Goal: Task Accomplishment & Management: Manage account settings

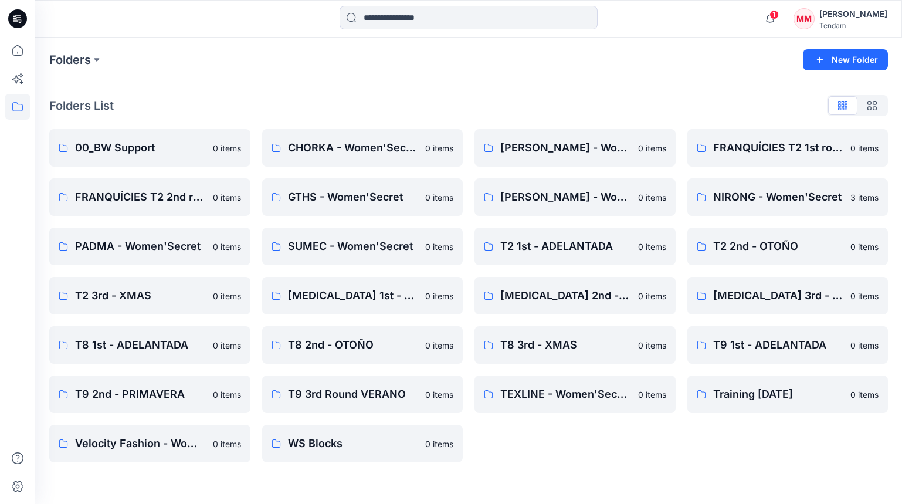
scroll to position [281, 0]
click at [781, 22] on icon "button" at bounding box center [770, 18] width 22 height 23
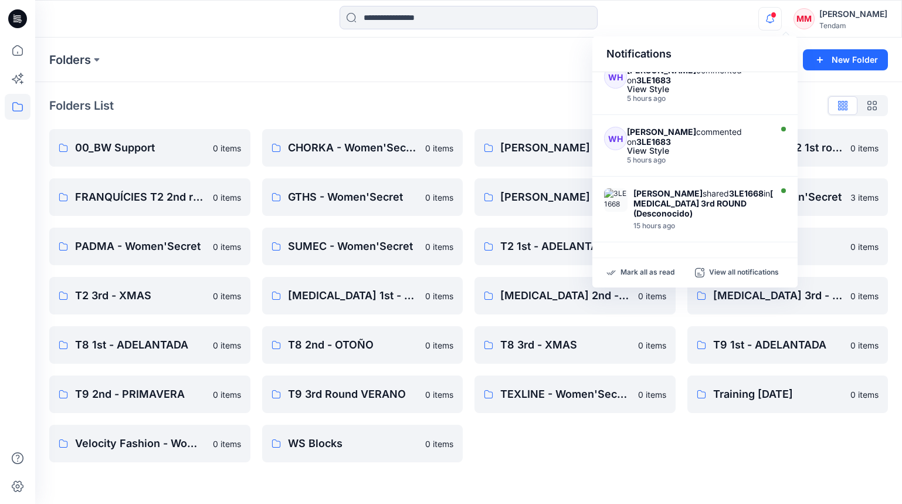
scroll to position [236, 0]
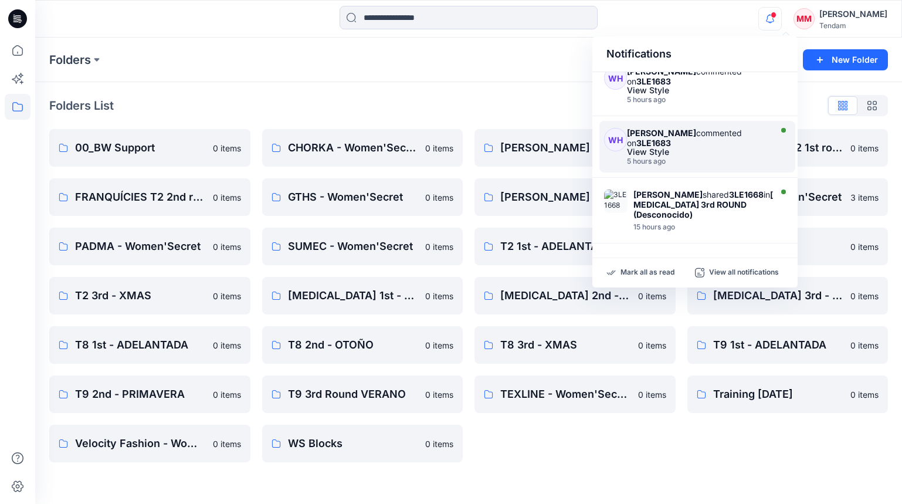
click at [701, 148] on div "View Style" at bounding box center [697, 152] width 141 height 8
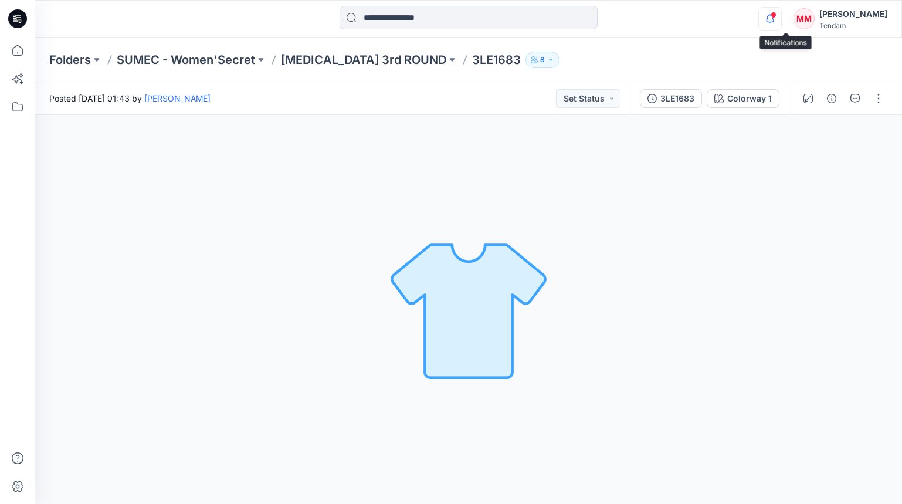
click at [781, 25] on icon "button" at bounding box center [770, 18] width 22 height 23
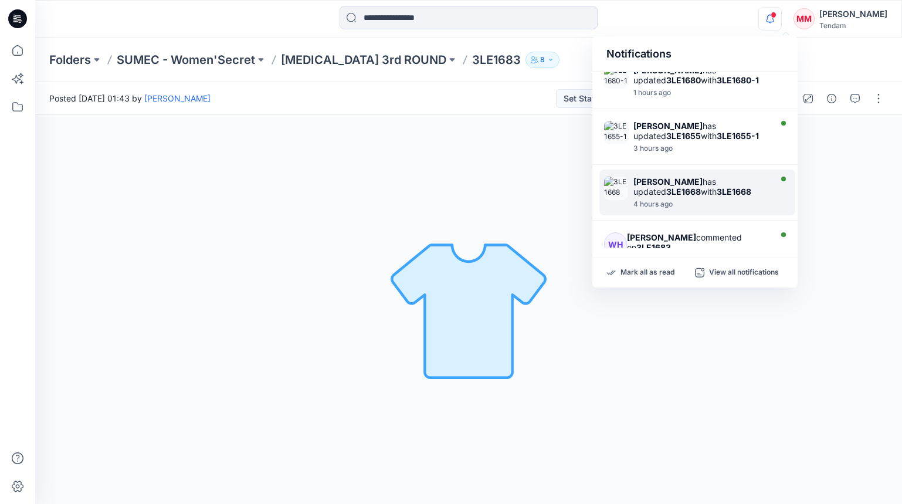
scroll to position [68, 0]
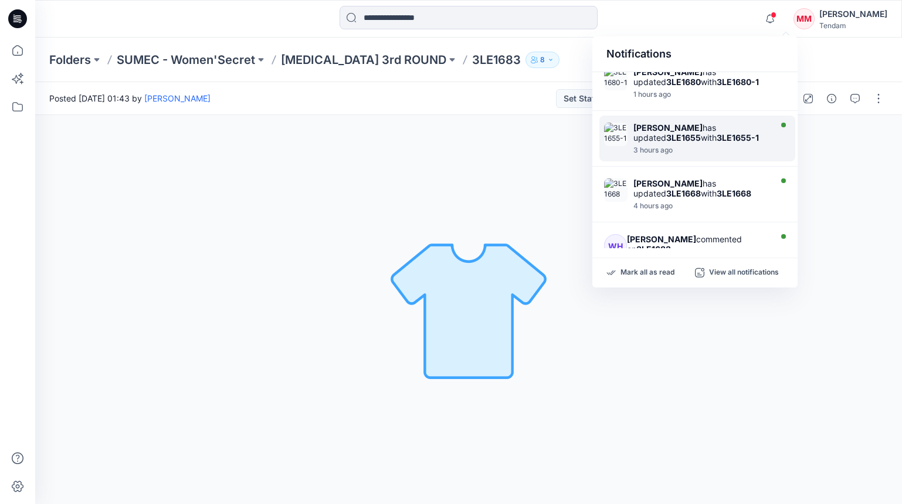
click at [717, 133] on strong "3LE1655-1" at bounding box center [738, 138] width 42 height 10
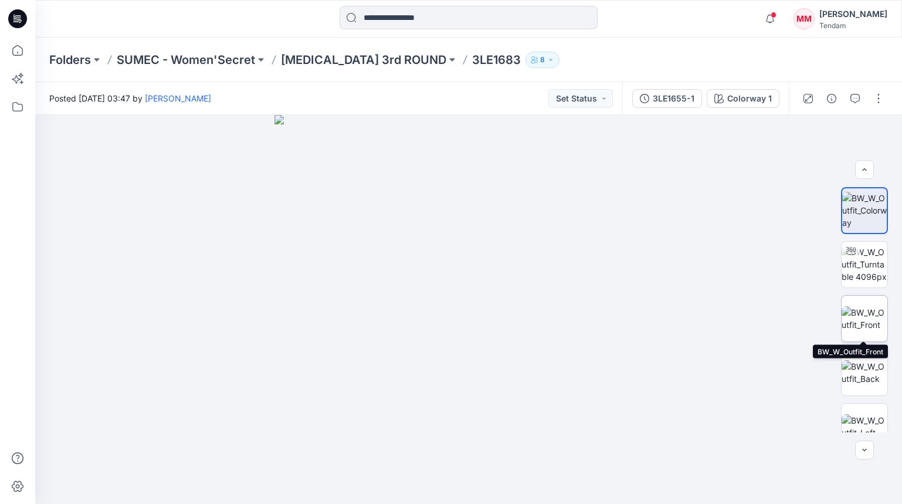
scroll to position [2, 0]
click at [856, 312] on img at bounding box center [865, 316] width 46 height 25
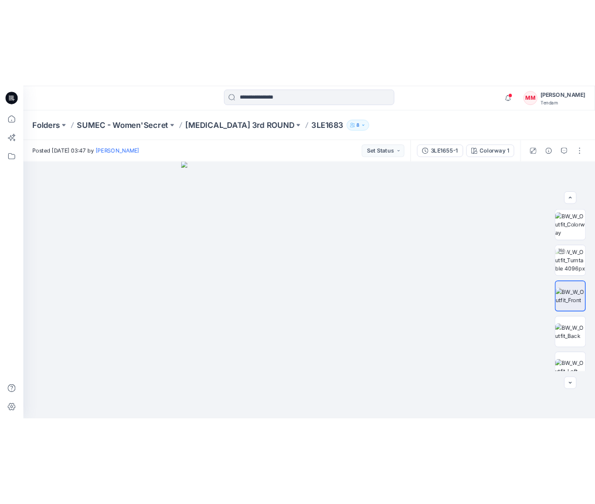
scroll to position [1, 0]
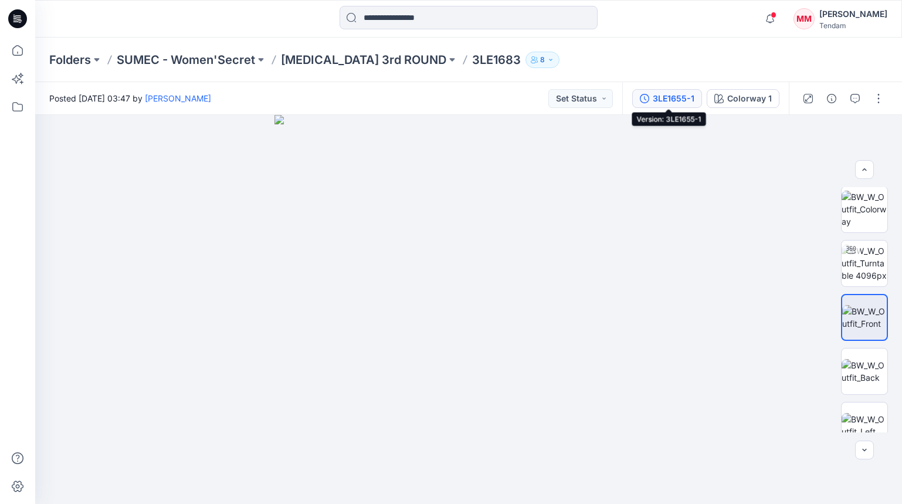
click at [656, 99] on div "3LE1655-1" at bounding box center [674, 98] width 42 height 13
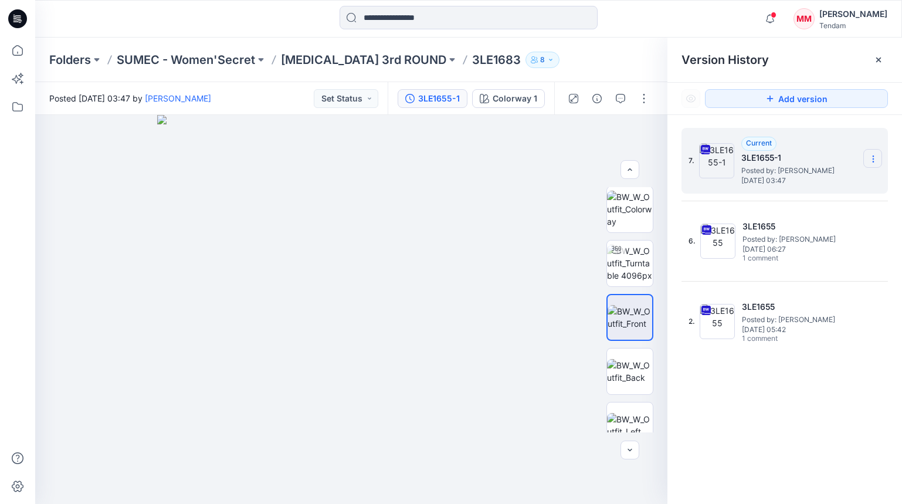
click at [867, 155] on section at bounding box center [872, 158] width 19 height 19
click at [815, 181] on span "Download Source BW File" at bounding box center [814, 182] width 98 height 14
click at [880, 60] on icon at bounding box center [878, 59] width 9 height 9
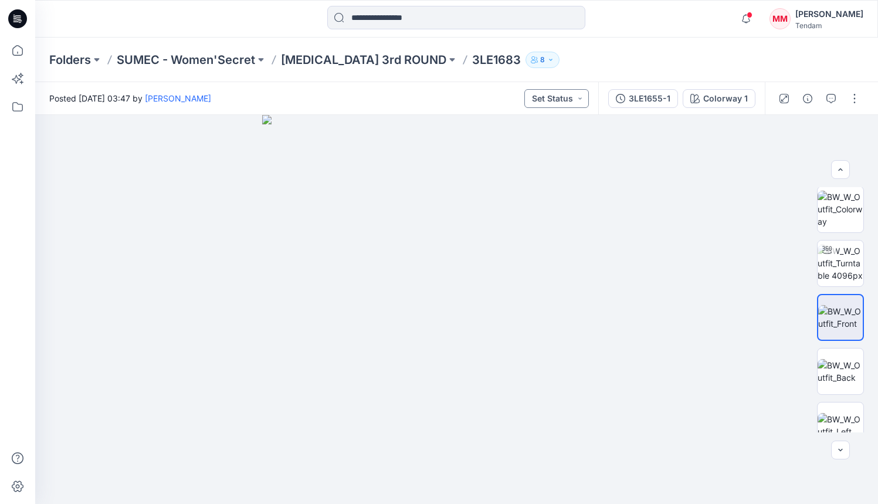
click at [558, 99] on button "Set Status" at bounding box center [556, 98] width 65 height 19
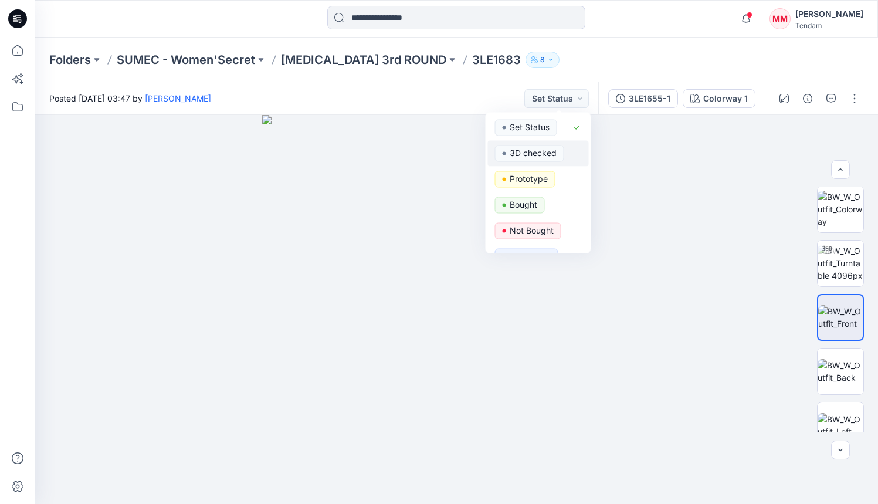
click at [531, 155] on p "3D checked" at bounding box center [533, 152] width 47 height 15
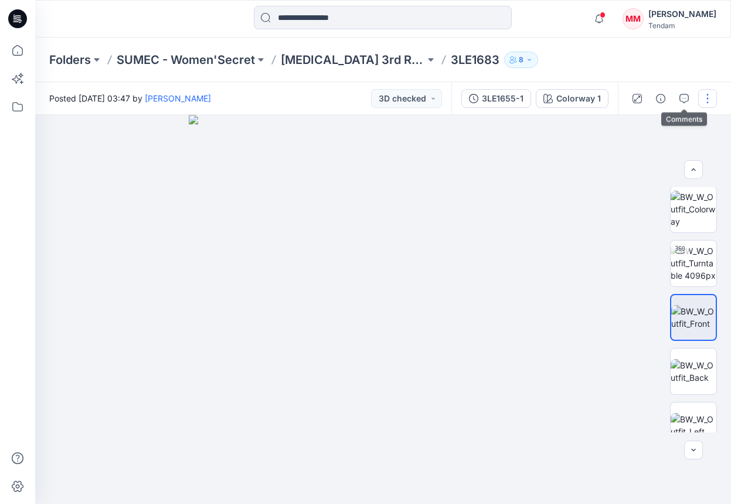
click at [713, 100] on button "button" at bounding box center [707, 98] width 19 height 19
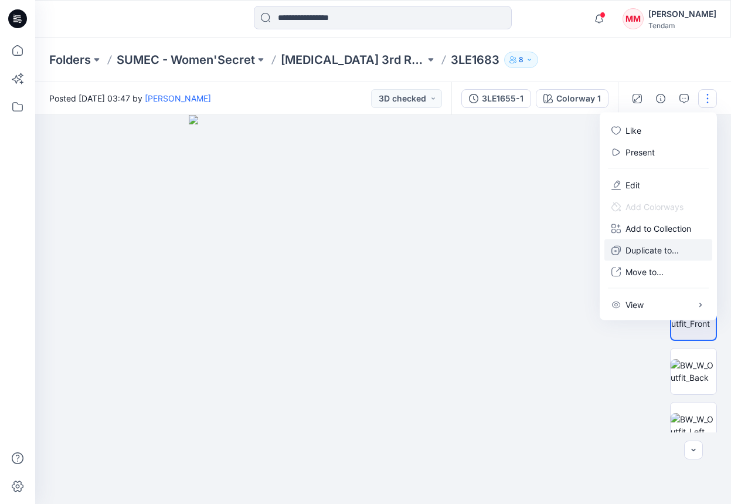
click at [659, 249] on p "Duplicate to..." at bounding box center [652, 250] width 53 height 12
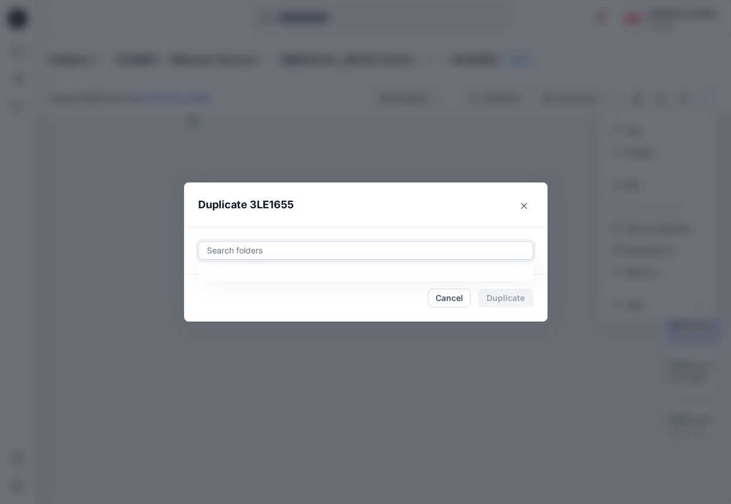
click at [457, 246] on div at bounding box center [366, 250] width 320 height 14
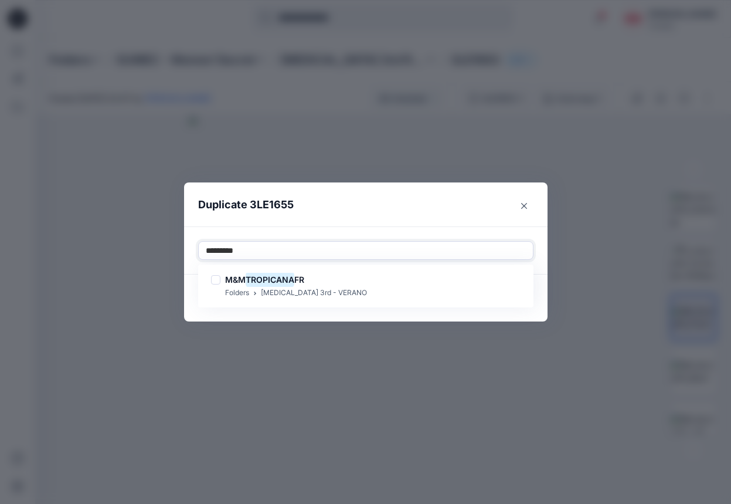
click at [359, 269] on div "M&M TROPICANA FR Folders [MEDICAL_DATA] 3rd - VERANO" at bounding box center [366, 286] width 331 height 38
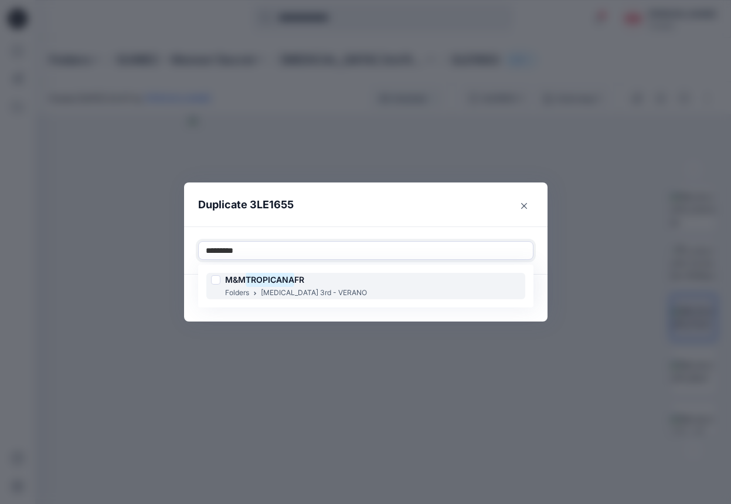
click at [355, 284] on div "M&M TROPICANA FR Folders [MEDICAL_DATA] 3rd - VERANO" at bounding box center [365, 286] width 319 height 26
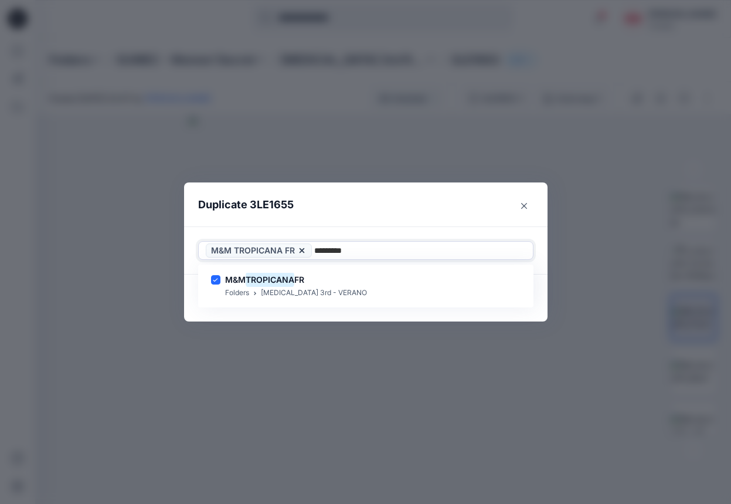
type input "*********"
click at [377, 239] on div "Use Up and Down to choose options, press Enter to select the currently focused …" at bounding box center [366, 250] width 364 height 48
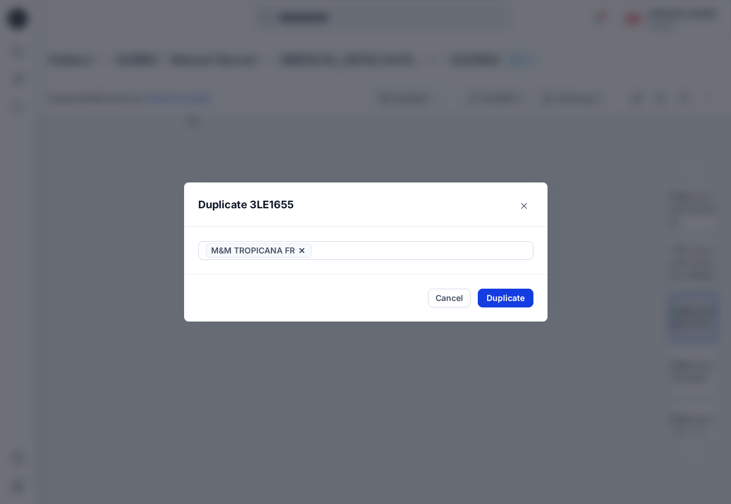
click at [502, 293] on button "Duplicate" at bounding box center [506, 298] width 56 height 19
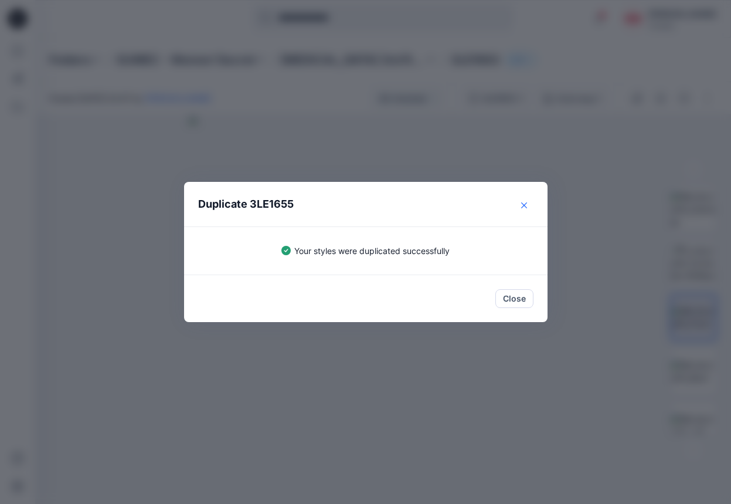
drag, startPoint x: 533, startPoint y: 196, endPoint x: 515, endPoint y: 202, distance: 18.5
click at [533, 196] on section "Duplicate 3LE1655 Your styles were duplicated successfully Close" at bounding box center [366, 252] width 364 height 140
click at [515, 202] on button "Close" at bounding box center [524, 205] width 19 height 19
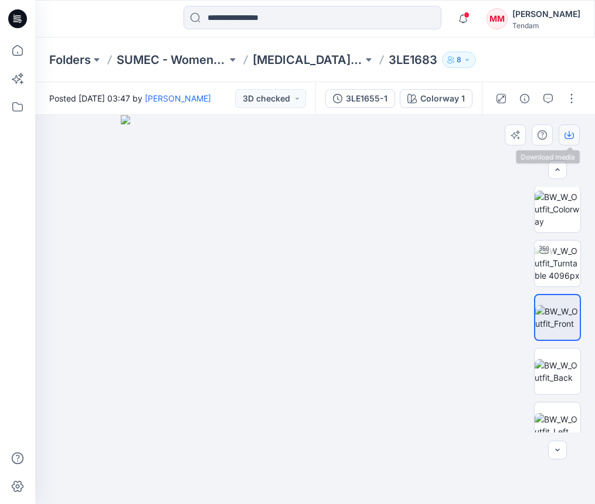
click at [571, 133] on icon "button" at bounding box center [569, 134] width 9 height 9
click at [545, 362] on img at bounding box center [558, 371] width 46 height 25
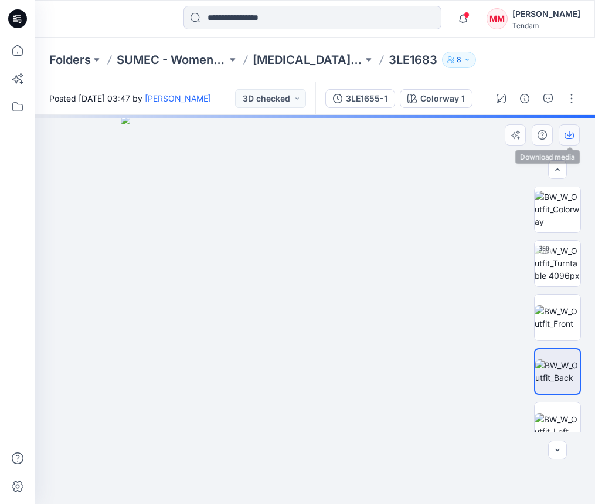
click at [575, 140] on button "button" at bounding box center [569, 134] width 21 height 21
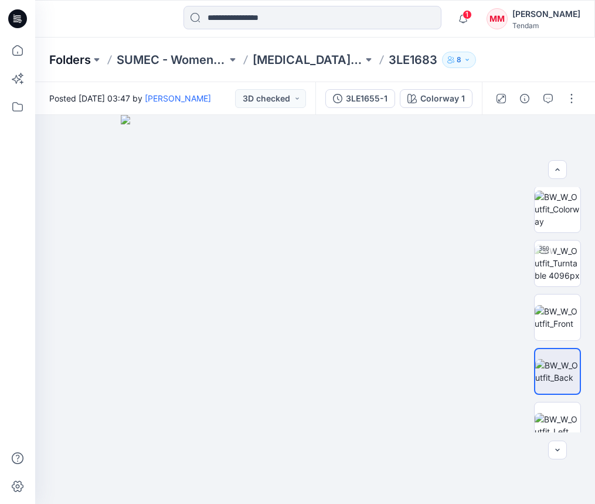
click at [62, 57] on p "Folders" at bounding box center [70, 60] width 42 height 16
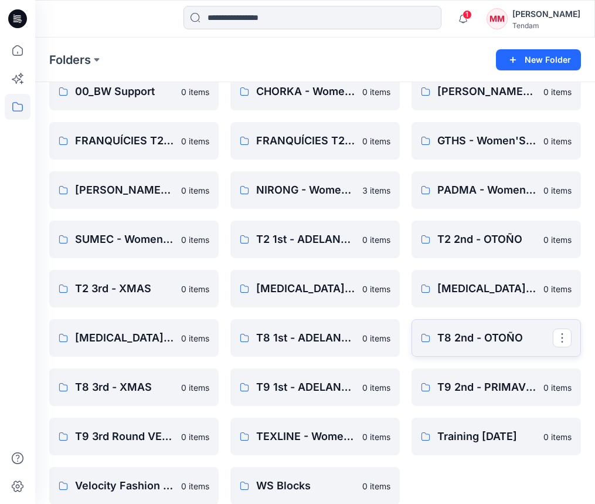
scroll to position [58, 0]
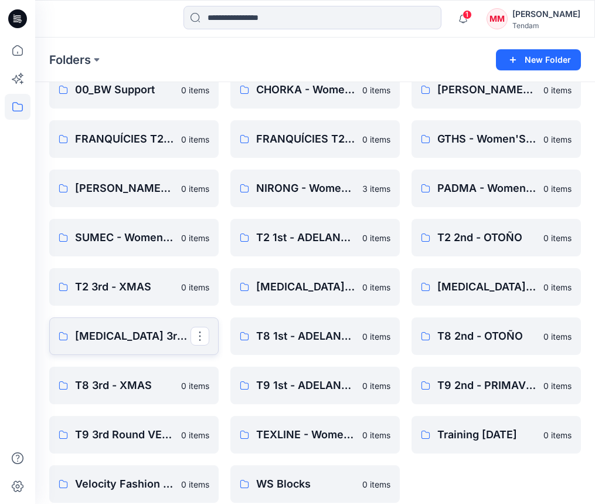
click at [96, 340] on p "[MEDICAL_DATA] 3rd - VERANO" at bounding box center [133, 336] width 116 height 16
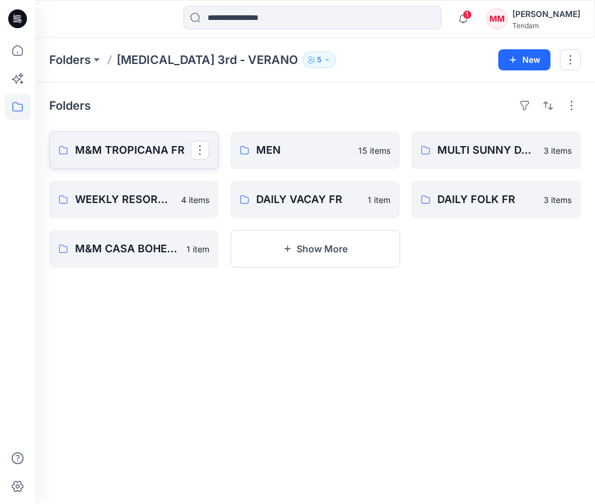
click at [91, 135] on link "M&M TROPICANA FR" at bounding box center [133, 150] width 169 height 38
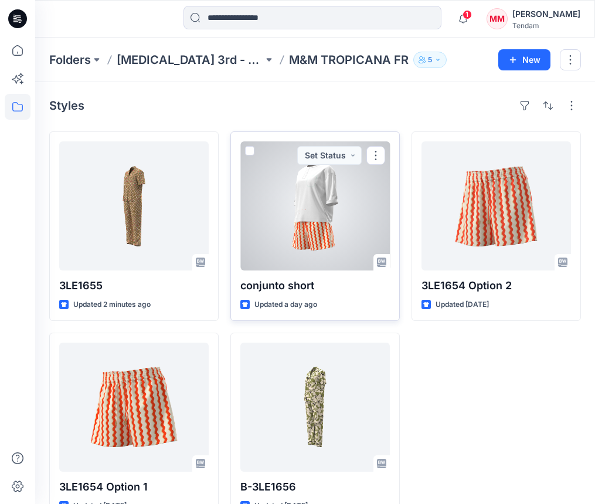
click at [325, 216] on div at bounding box center [315, 205] width 150 height 129
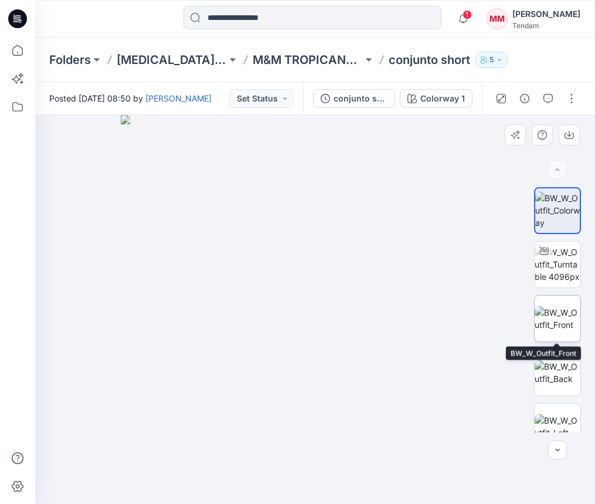
click at [559, 312] on img at bounding box center [558, 318] width 46 height 25
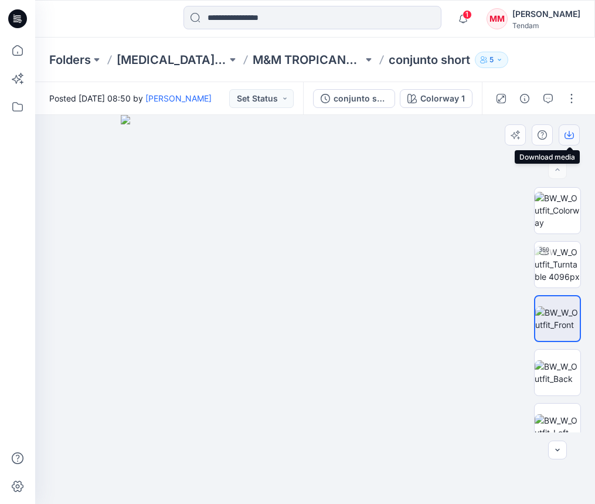
click at [564, 142] on button "button" at bounding box center [569, 134] width 21 height 21
drag, startPoint x: 561, startPoint y: 363, endPoint x: 559, endPoint y: 354, distance: 9.1
click at [561, 363] on img at bounding box center [558, 372] width 46 height 25
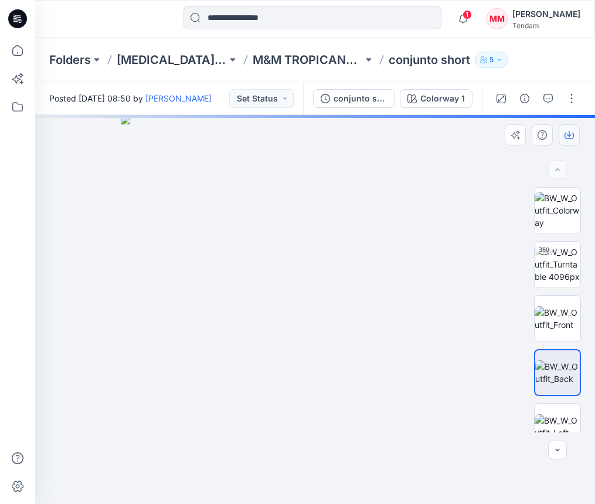
click at [571, 131] on icon "button" at bounding box center [569, 134] width 9 height 9
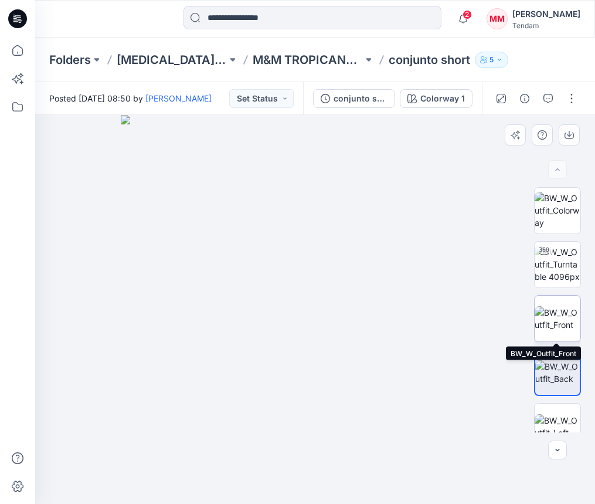
click at [562, 317] on img at bounding box center [558, 318] width 46 height 25
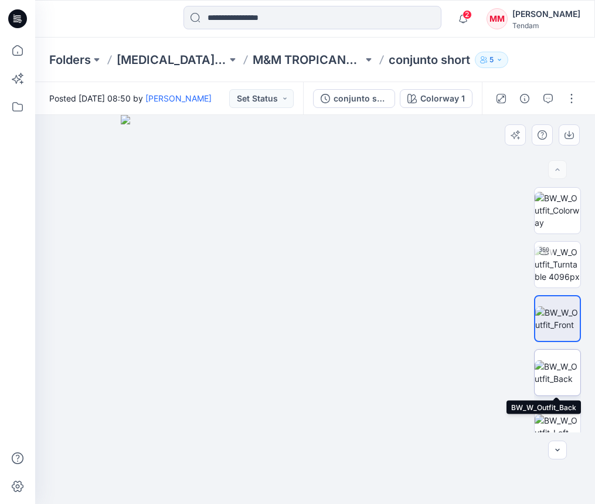
scroll to position [126, 0]
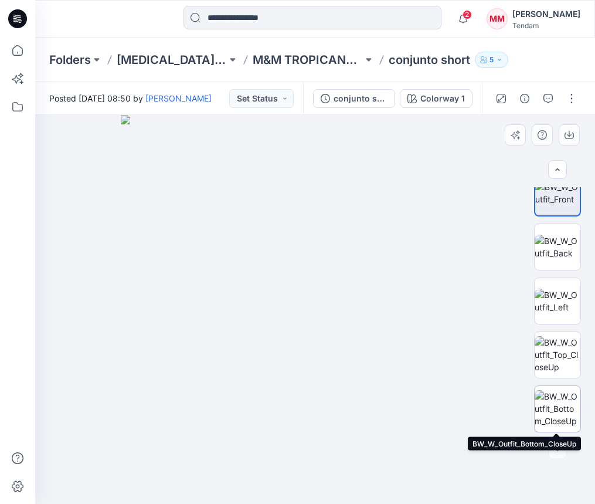
click at [562, 399] on img at bounding box center [558, 408] width 46 height 37
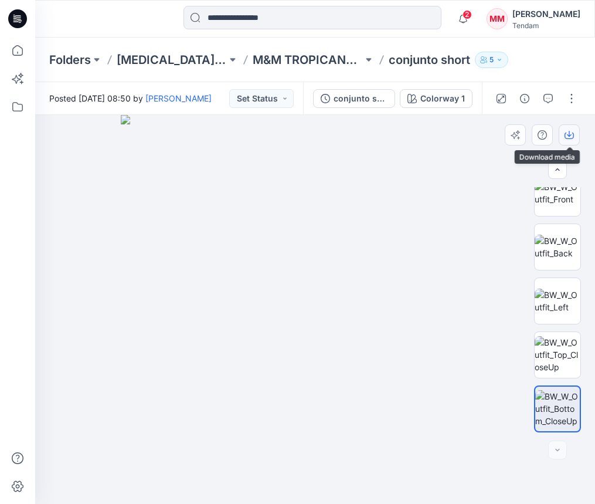
click at [572, 136] on icon "button" at bounding box center [569, 134] width 9 height 9
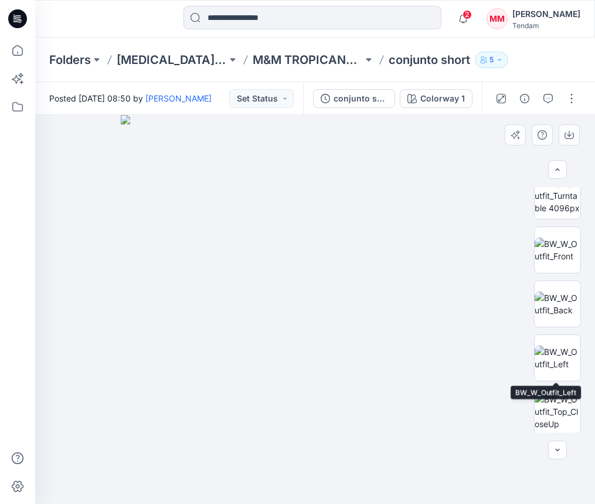
scroll to position [45, 0]
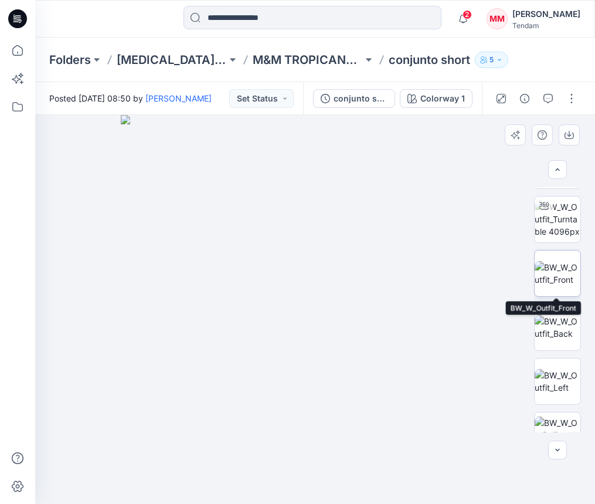
drag, startPoint x: 558, startPoint y: 283, endPoint x: 565, endPoint y: 280, distance: 7.9
click at [558, 283] on img at bounding box center [558, 273] width 46 height 25
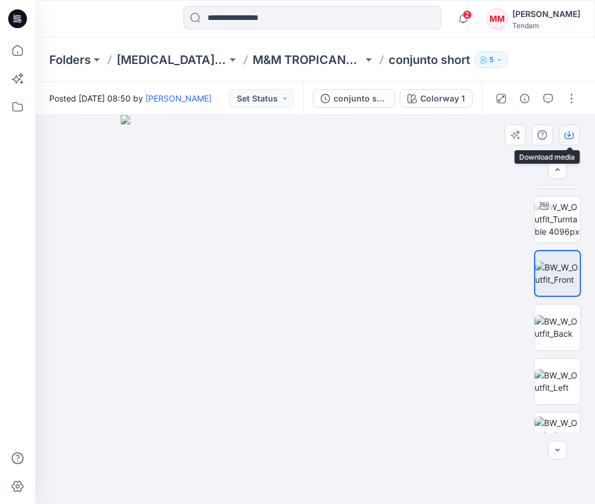
click at [575, 128] on button "button" at bounding box center [569, 134] width 21 height 21
drag, startPoint x: 553, startPoint y: 340, endPoint x: 558, endPoint y: 213, distance: 126.8
click at [553, 340] on img at bounding box center [558, 327] width 46 height 25
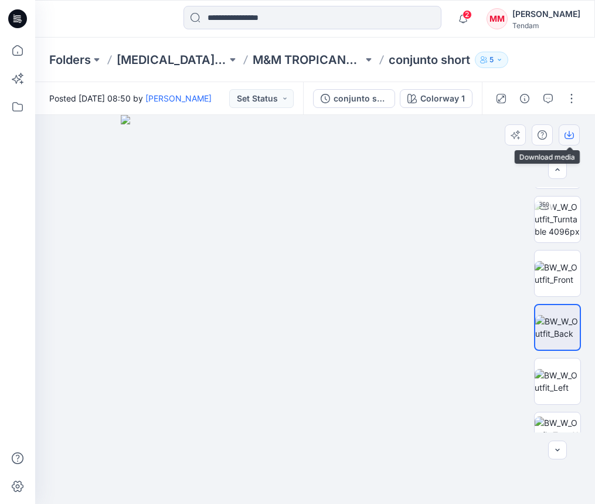
click at [576, 133] on button "button" at bounding box center [569, 134] width 21 height 21
click at [474, 11] on icon "button" at bounding box center [463, 18] width 22 height 23
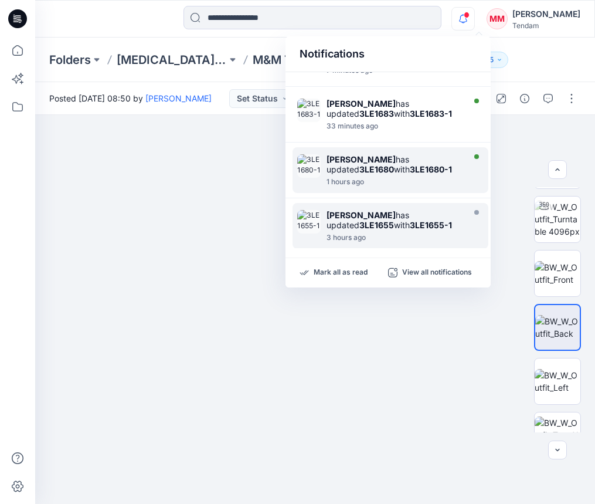
scroll to position [99, 0]
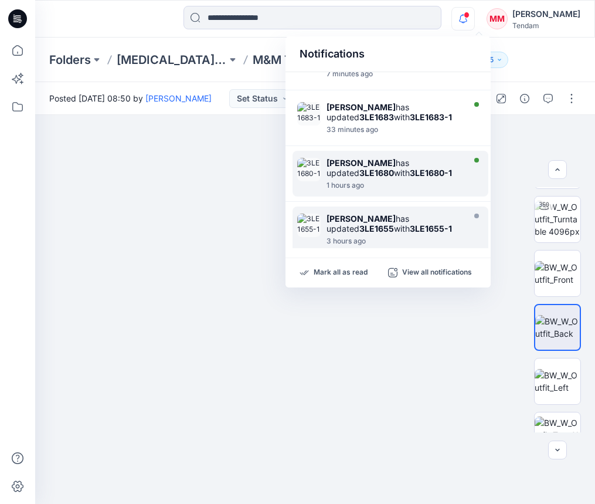
click at [403, 168] on div "[PERSON_NAME] has updated 3LE1680 with 3LE1680-1" at bounding box center [394, 168] width 135 height 20
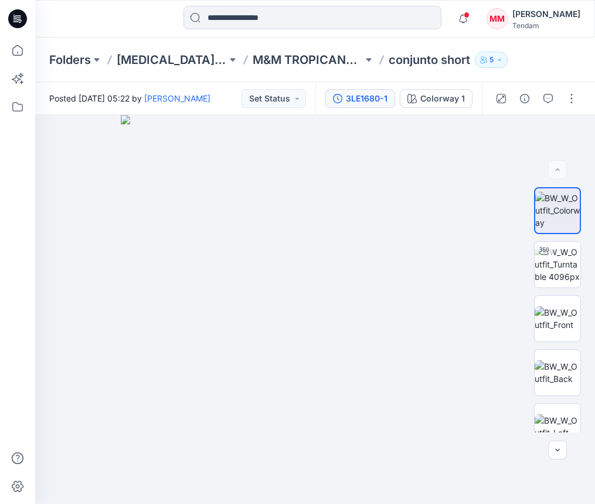
click at [363, 107] on button "3LE1680-1" at bounding box center [360, 98] width 70 height 19
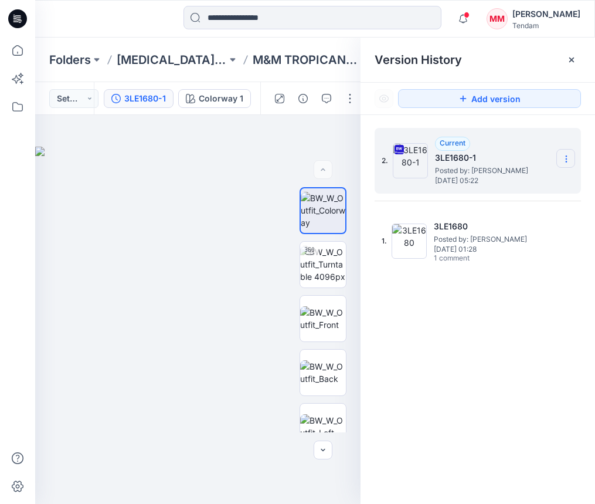
click at [567, 151] on section at bounding box center [566, 158] width 19 height 19
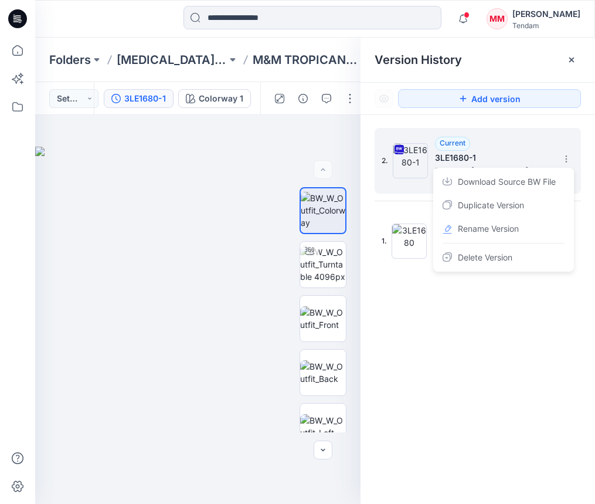
click at [509, 185] on span "Download Source BW File" at bounding box center [507, 182] width 98 height 14
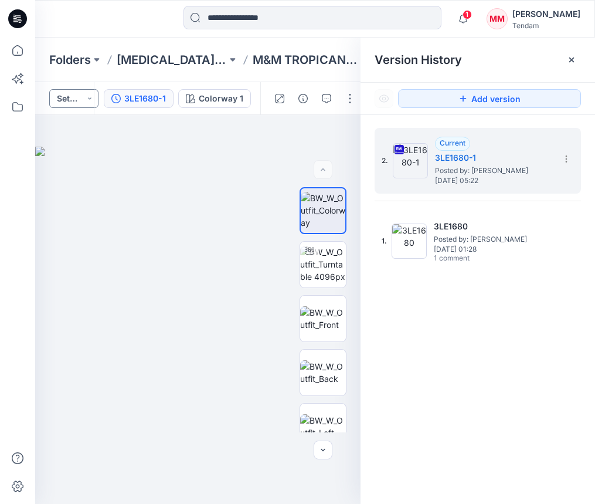
click at [76, 93] on button "Set Status" at bounding box center [73, 98] width 49 height 19
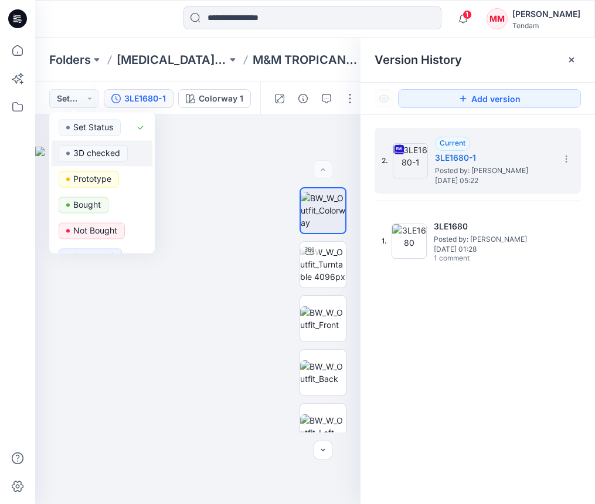
click at [101, 152] on p "3D checked" at bounding box center [96, 152] width 47 height 15
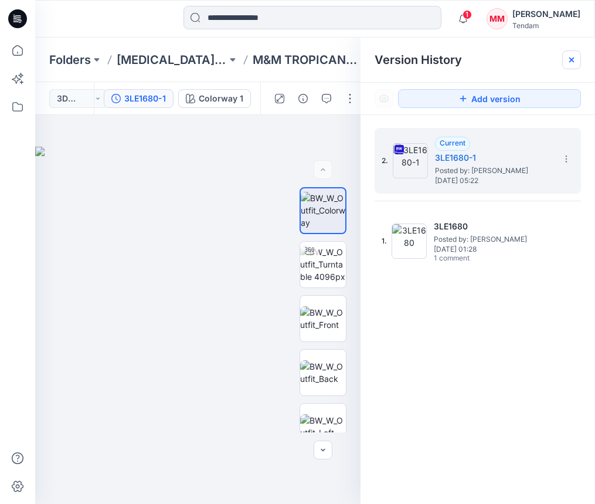
click at [578, 60] on div at bounding box center [571, 59] width 19 height 19
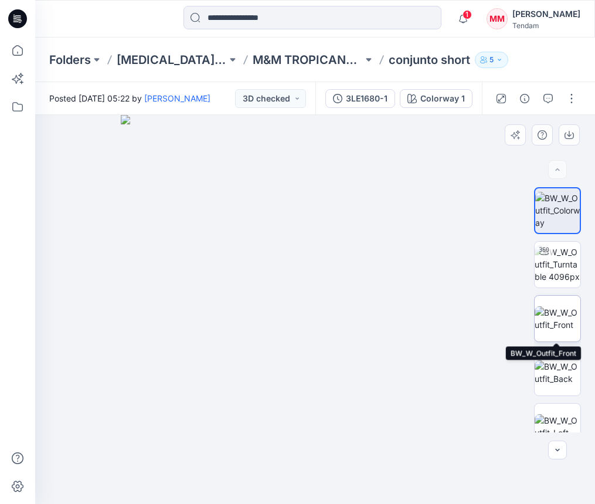
click at [563, 318] on img at bounding box center [558, 318] width 46 height 25
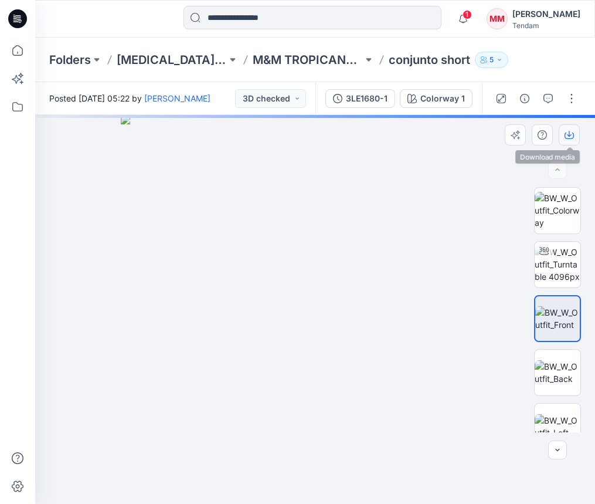
click at [576, 135] on button "button" at bounding box center [569, 134] width 21 height 21
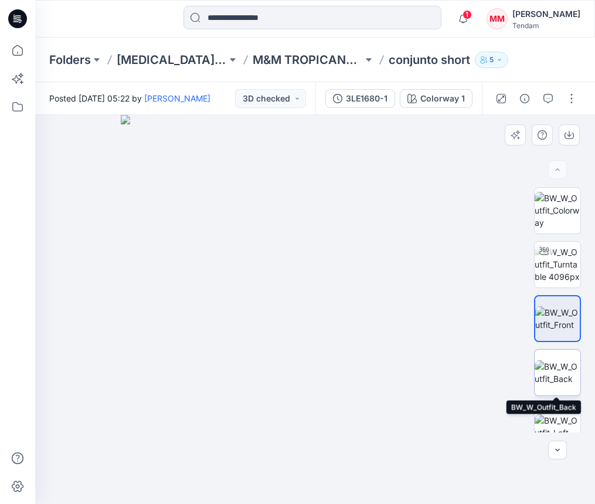
click at [558, 369] on img at bounding box center [558, 372] width 46 height 25
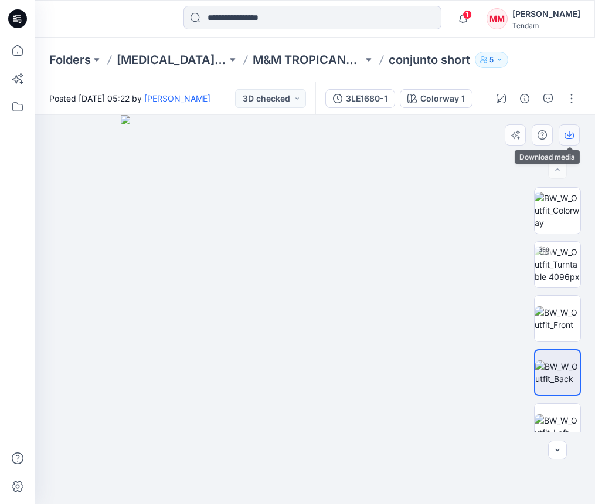
click at [568, 137] on icon "button" at bounding box center [569, 134] width 9 height 9
click at [279, 54] on p "M&M TROPICANA FR" at bounding box center [308, 60] width 110 height 16
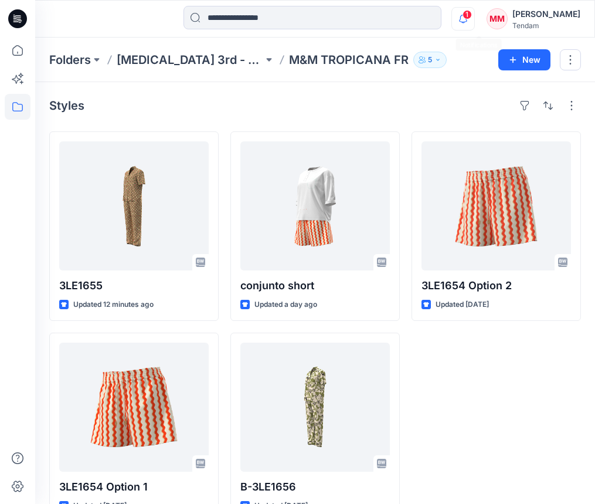
click at [472, 22] on icon "button" at bounding box center [463, 18] width 22 height 23
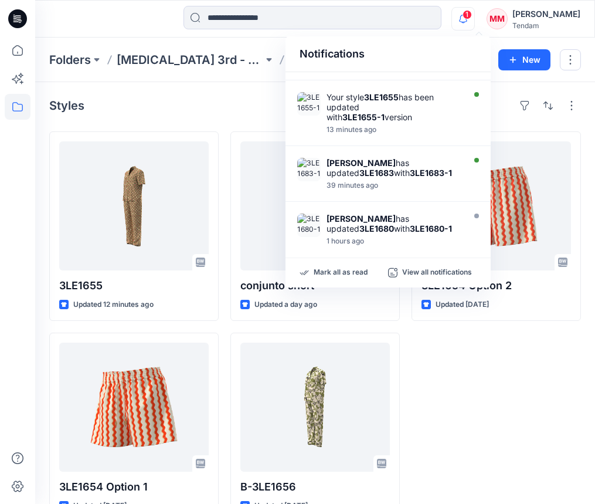
scroll to position [154, 0]
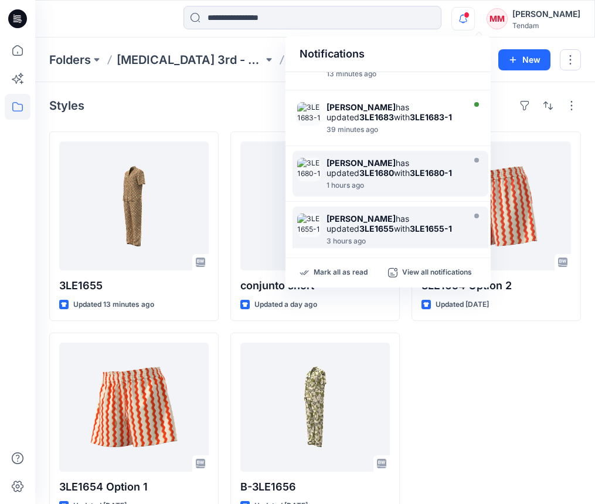
click at [375, 183] on div "1 hours ago" at bounding box center [394, 185] width 135 height 8
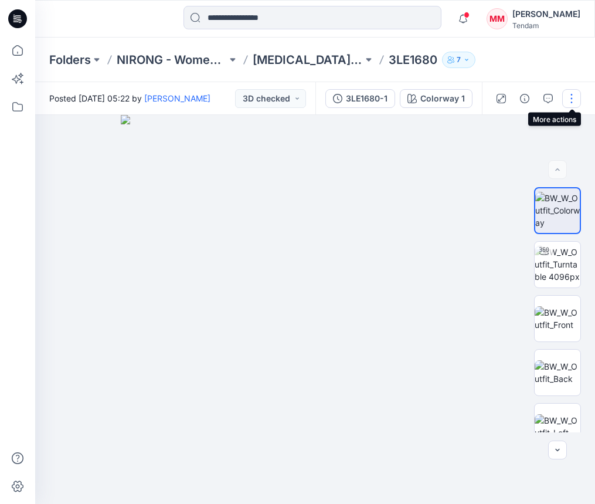
click at [567, 92] on button "button" at bounding box center [571, 98] width 19 height 19
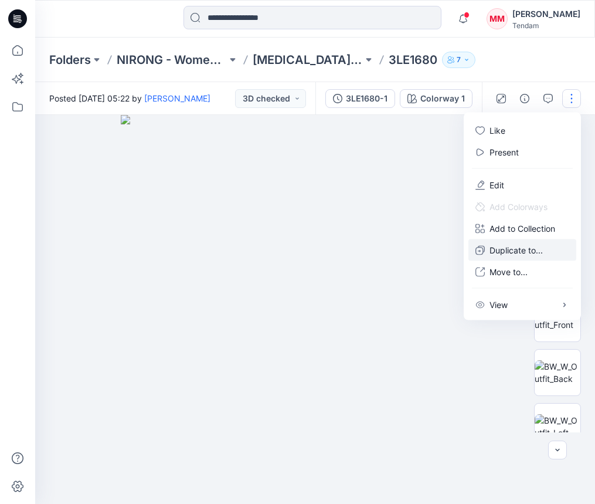
click at [525, 248] on p "Duplicate to..." at bounding box center [516, 250] width 53 height 12
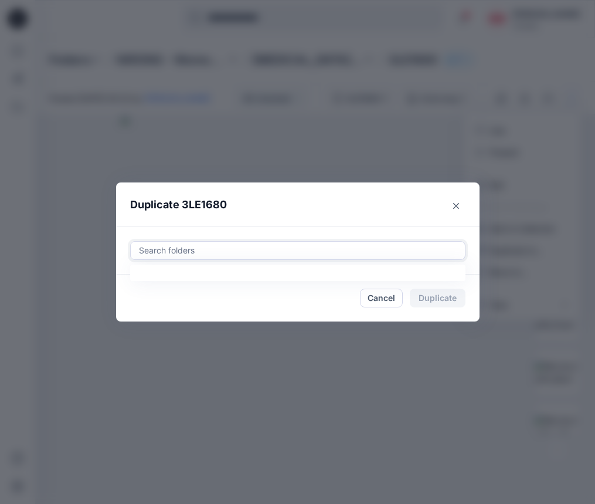
click at [359, 246] on div at bounding box center [298, 250] width 320 height 14
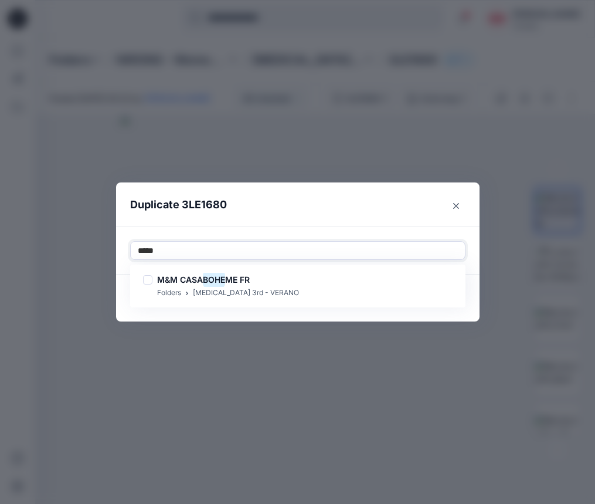
type input "******"
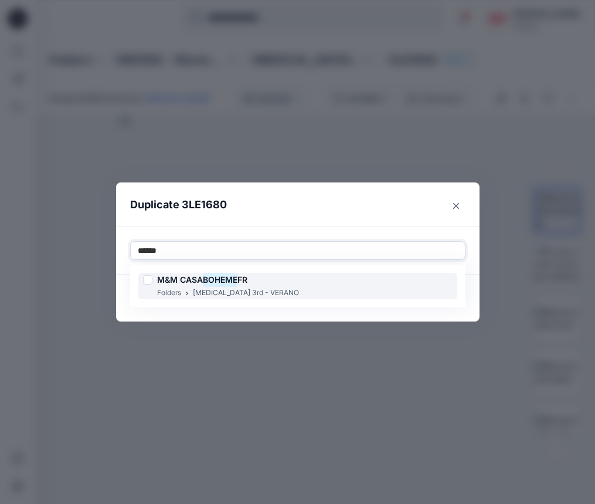
click at [318, 280] on div "M&M CASA BOHEME FR Folders [MEDICAL_DATA] 3rd - VERANO" at bounding box center [297, 286] width 319 height 26
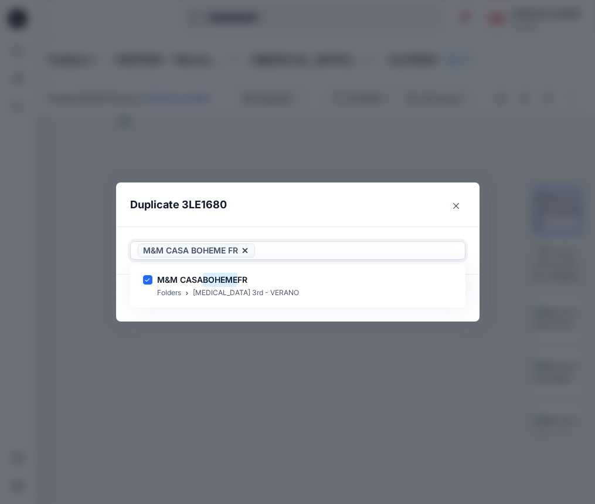
click at [303, 242] on div "M&M CASA BOHEME FR" at bounding box center [298, 251] width 334 height 18
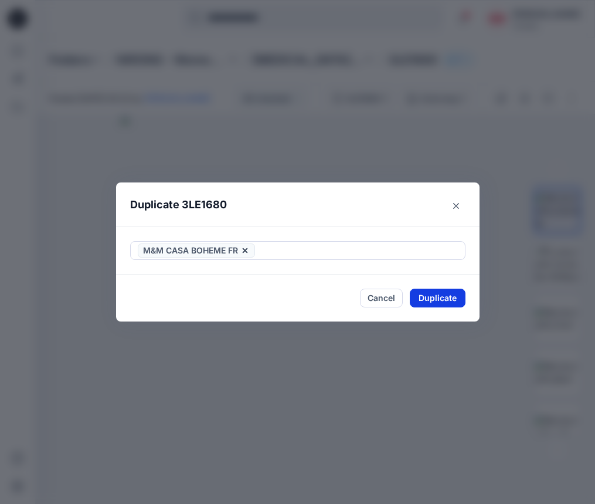
click at [447, 303] on button "Duplicate" at bounding box center [438, 298] width 56 height 19
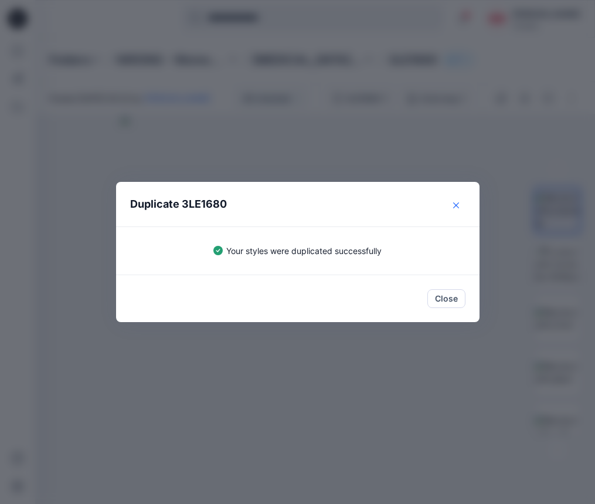
click at [455, 203] on icon "Close" at bounding box center [456, 205] width 6 height 6
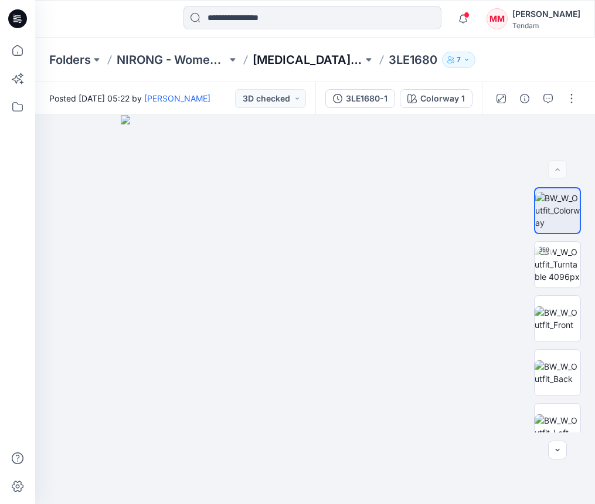
click at [306, 61] on p "[MEDICAL_DATA] 3rd ROUND" at bounding box center [308, 60] width 110 height 16
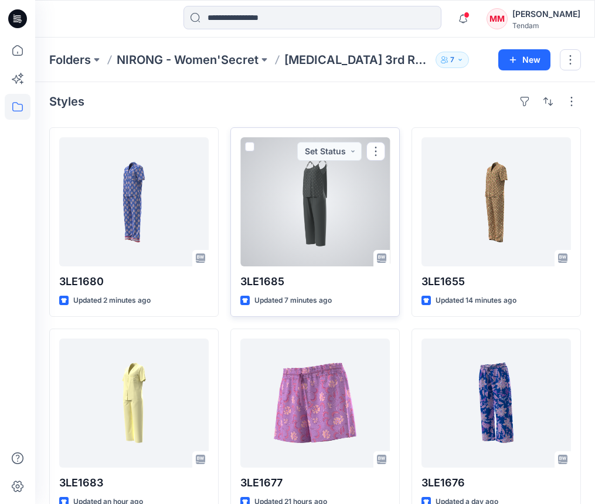
scroll to position [6, 0]
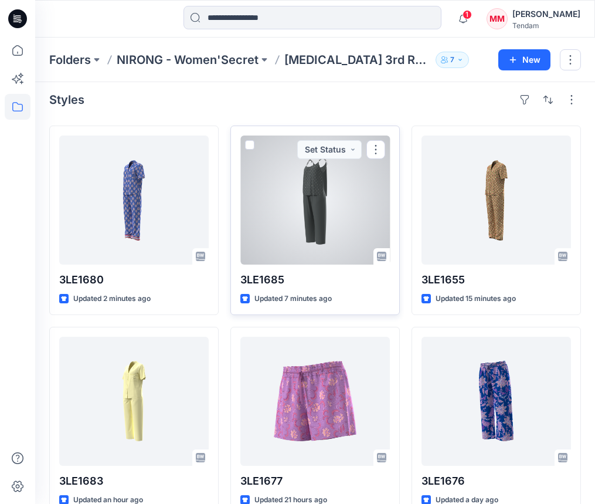
click at [317, 210] on div at bounding box center [315, 199] width 150 height 129
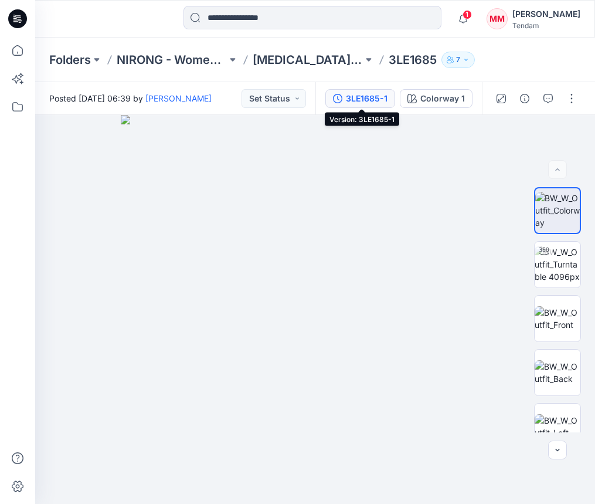
click at [366, 100] on div "3LE1685-1" at bounding box center [367, 98] width 42 height 13
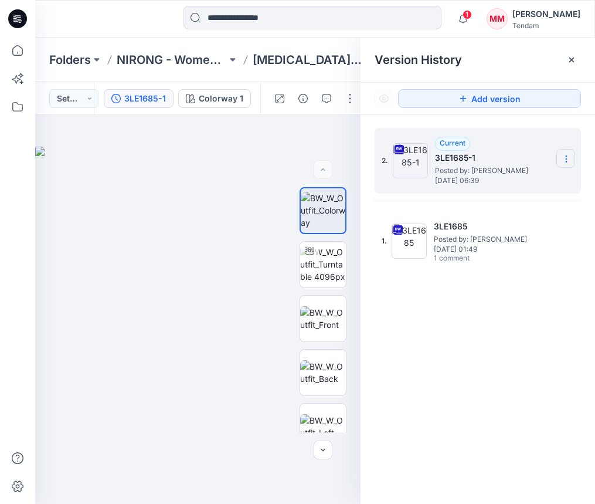
click at [569, 154] on section at bounding box center [566, 158] width 19 height 19
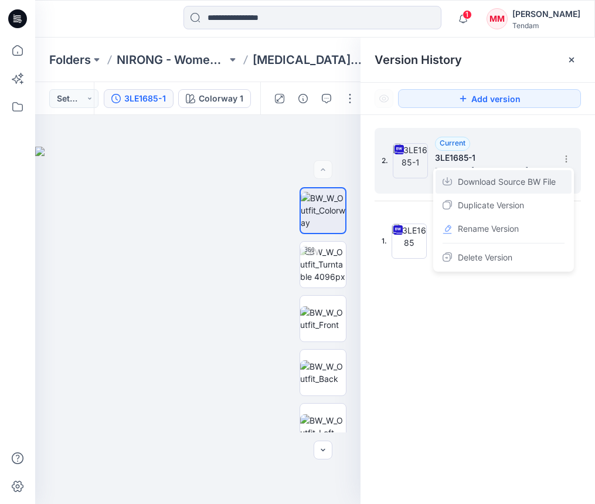
click at [530, 182] on span "Download Source BW File" at bounding box center [507, 182] width 98 height 14
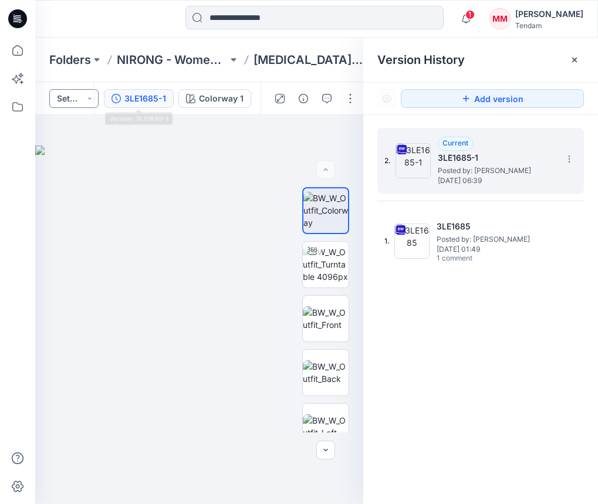
click at [82, 103] on button "Set Status" at bounding box center [73, 98] width 49 height 19
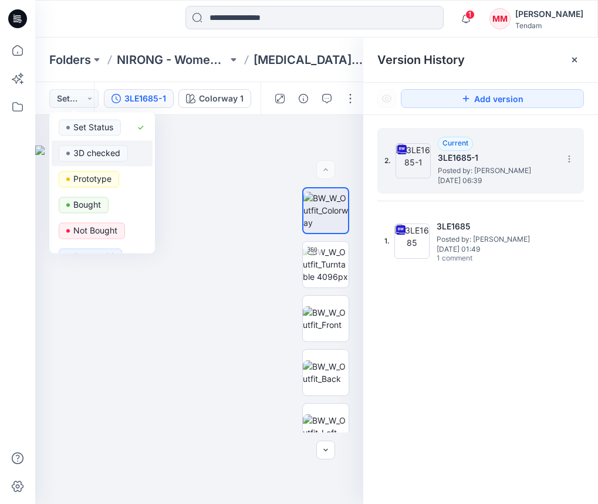
click at [99, 151] on p "3D checked" at bounding box center [96, 152] width 47 height 15
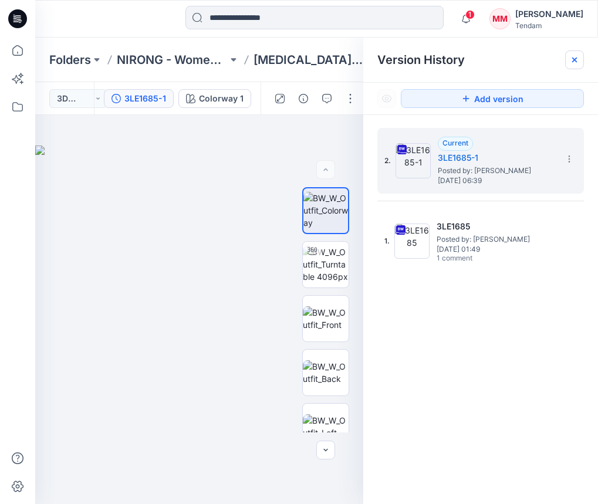
click at [573, 59] on icon at bounding box center [574, 59] width 5 height 5
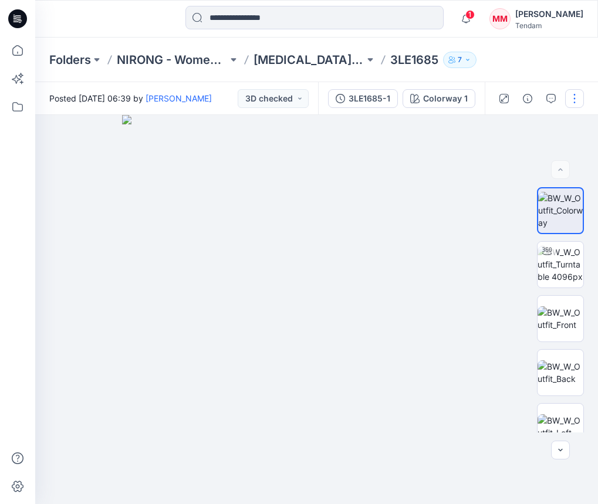
click at [579, 90] on button "button" at bounding box center [574, 98] width 19 height 19
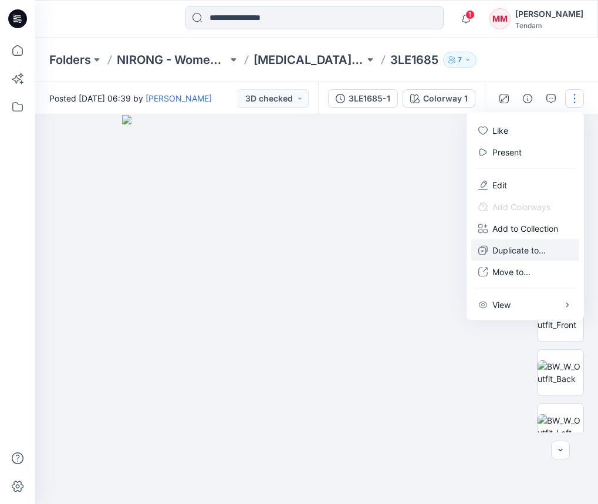
click at [518, 248] on p "Duplicate to..." at bounding box center [518, 250] width 53 height 12
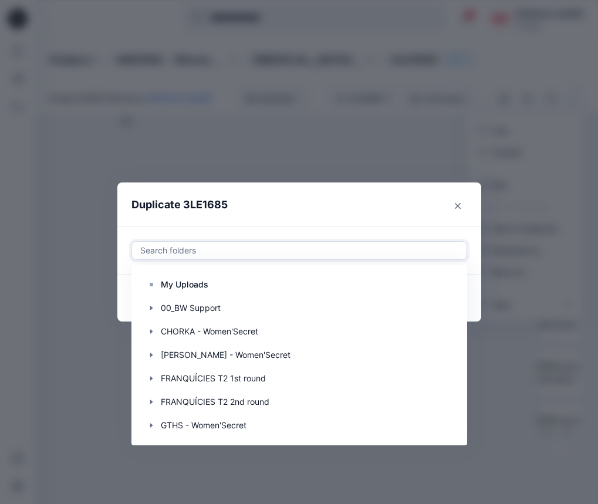
click at [361, 245] on div at bounding box center [299, 250] width 320 height 14
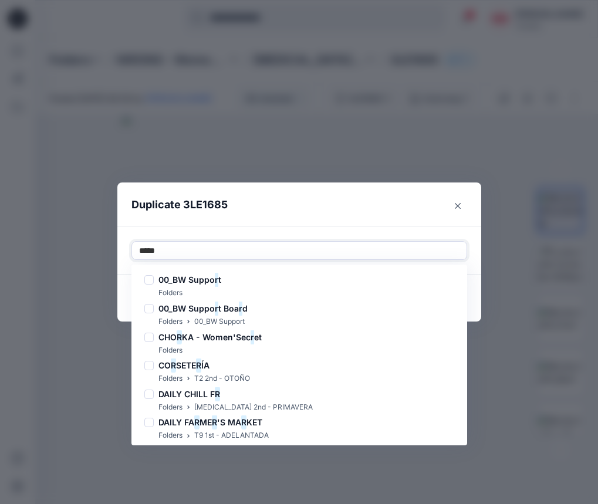
type input "******"
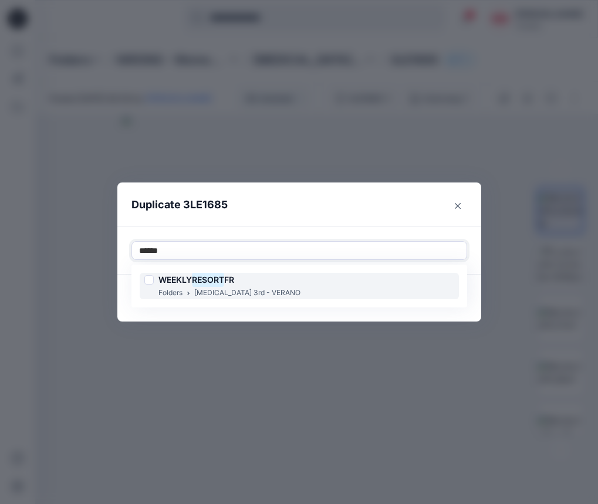
click at [291, 299] on div "WEEKLY RESORT FR Folders [MEDICAL_DATA] 3rd - VERANO" at bounding box center [299, 286] width 319 height 26
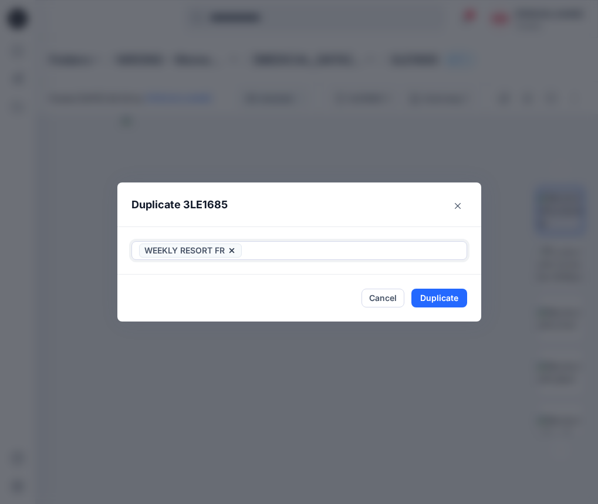
click at [311, 244] on div at bounding box center [351, 250] width 215 height 14
click at [428, 290] on button "Duplicate" at bounding box center [439, 298] width 56 height 19
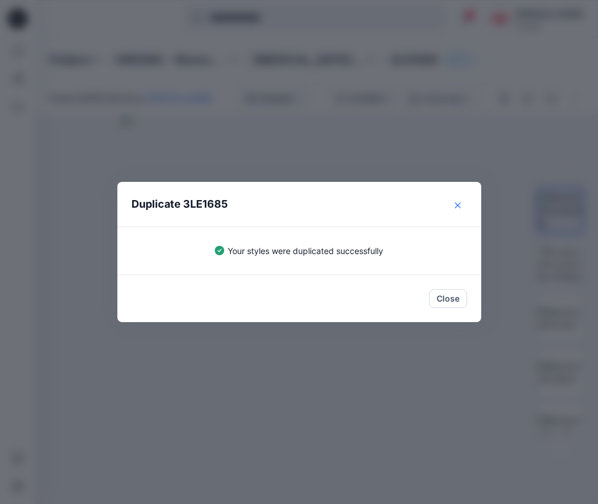
click at [457, 201] on button "Close" at bounding box center [457, 205] width 19 height 19
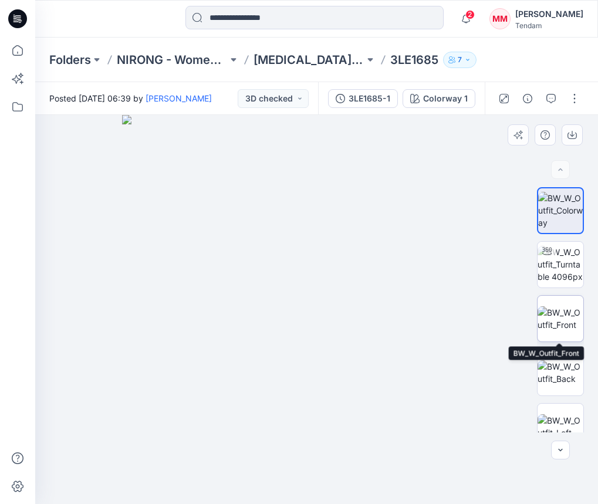
click at [567, 313] on img at bounding box center [560, 318] width 46 height 25
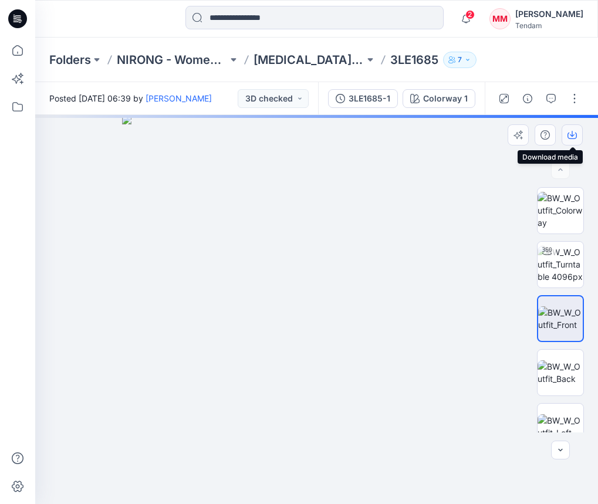
click at [575, 130] on icon "button" at bounding box center [571, 134] width 9 height 9
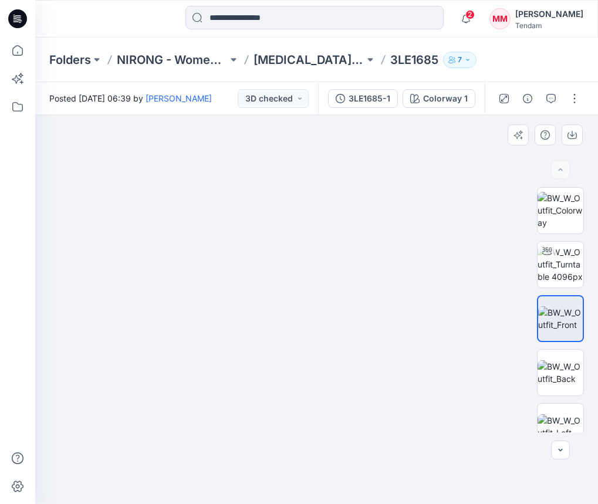
drag, startPoint x: 355, startPoint y: 173, endPoint x: 361, endPoint y: 395, distance: 222.3
drag, startPoint x: 341, startPoint y: 390, endPoint x: 339, endPoint y: 428, distance: 37.6
click at [339, 428] on img at bounding box center [324, 13] width 2402 height 981
drag, startPoint x: 381, startPoint y: 240, endPoint x: 355, endPoint y: 395, distance: 156.9
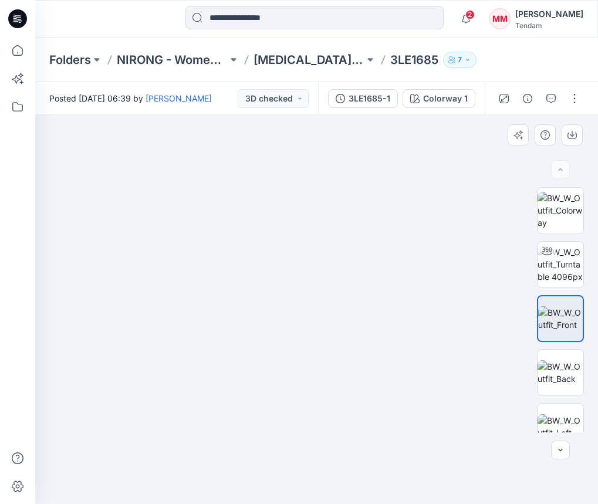
click at [355, 395] on img at bounding box center [298, 111] width 2402 height 786
click at [566, 375] on img at bounding box center [560, 372] width 46 height 25
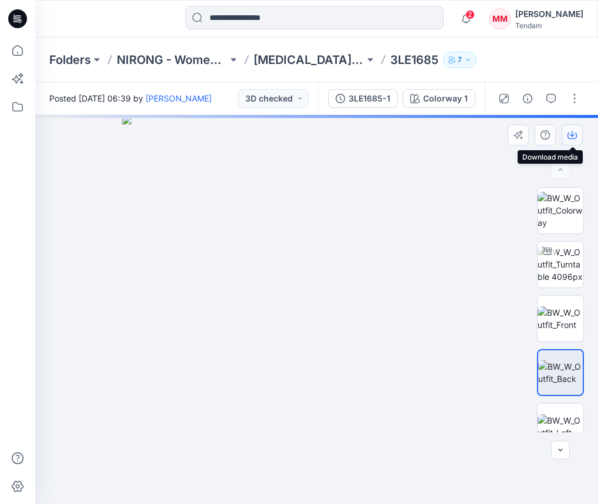
click at [574, 132] on icon "button" at bounding box center [571, 134] width 9 height 9
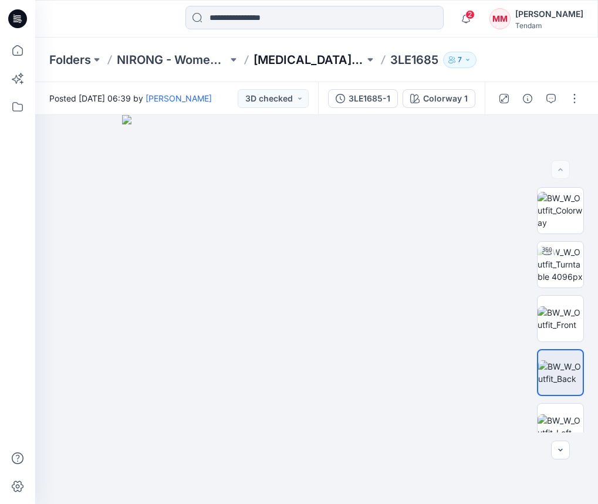
click at [324, 59] on p "[MEDICAL_DATA] 3rd ROUND" at bounding box center [308, 60] width 111 height 16
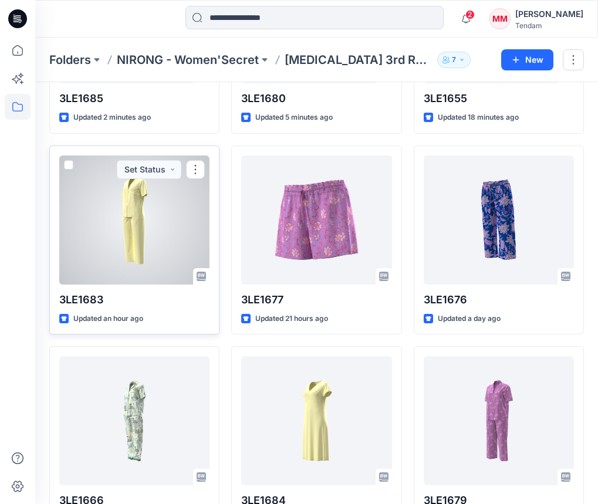
scroll to position [232, 0]
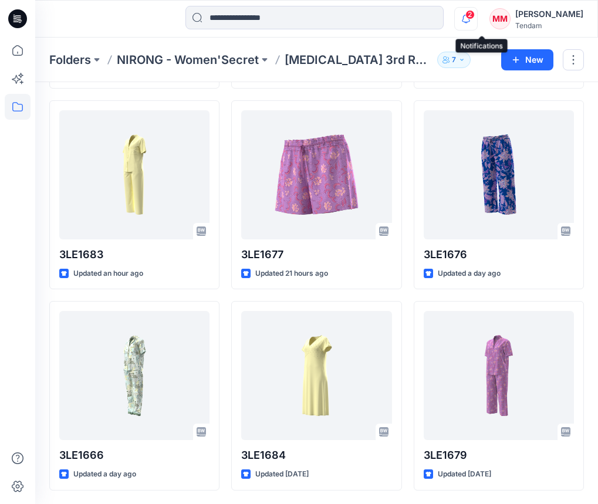
click at [477, 24] on icon "button" at bounding box center [466, 18] width 22 height 23
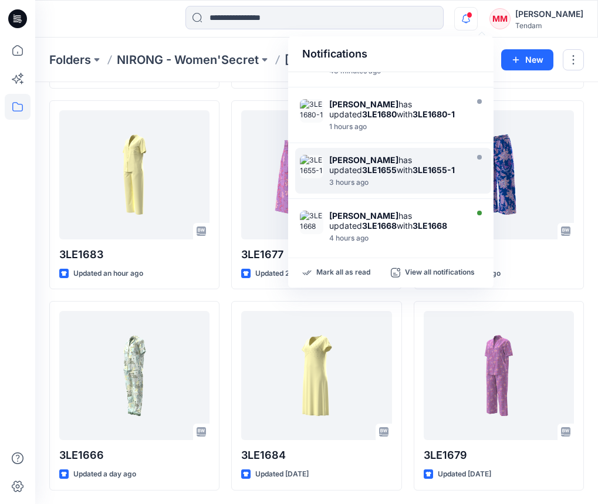
scroll to position [407, 0]
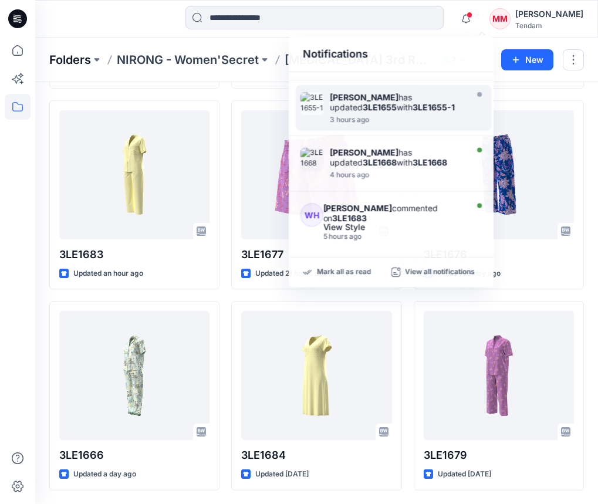
click at [65, 56] on p "Folders" at bounding box center [70, 60] width 42 height 16
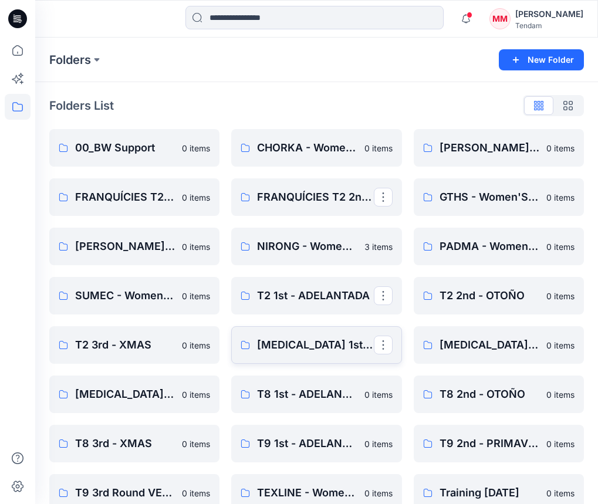
scroll to position [71, 0]
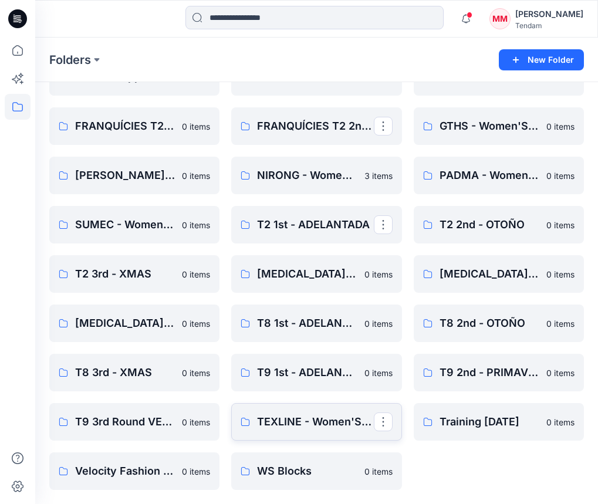
click at [323, 429] on p "TEXLINE - Women'Secret" at bounding box center [315, 421] width 116 height 16
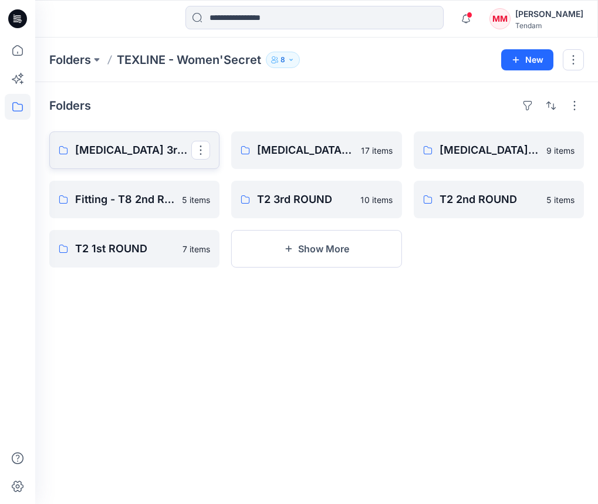
click at [79, 156] on p "[MEDICAL_DATA] 3rd ROUND" at bounding box center [133, 150] width 116 height 16
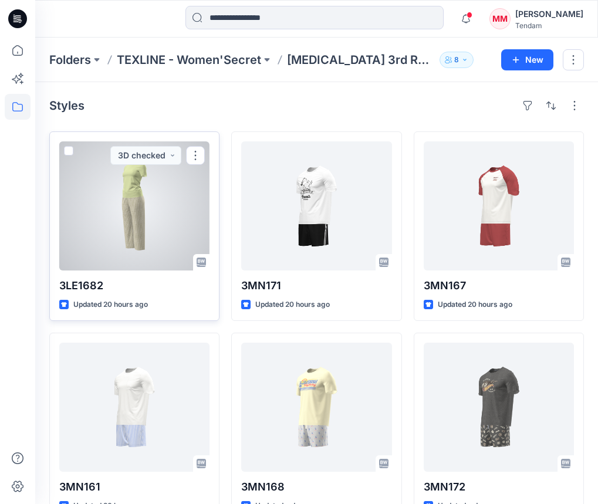
click at [152, 215] on div at bounding box center [134, 205] width 150 height 129
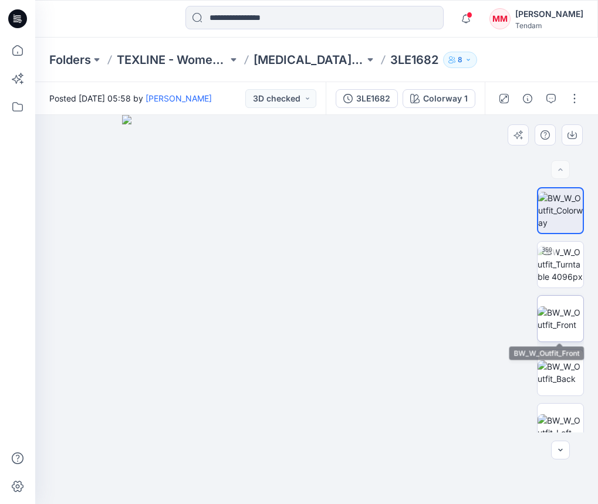
click at [564, 310] on img at bounding box center [560, 318] width 46 height 25
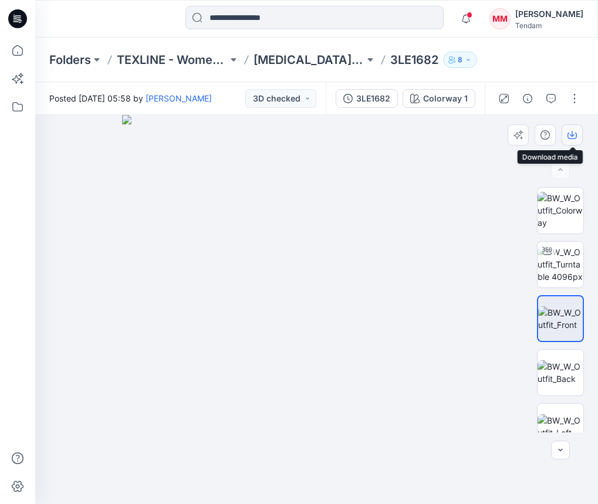
click at [575, 135] on icon "button" at bounding box center [571, 134] width 9 height 9
click at [556, 373] on img at bounding box center [560, 372] width 46 height 25
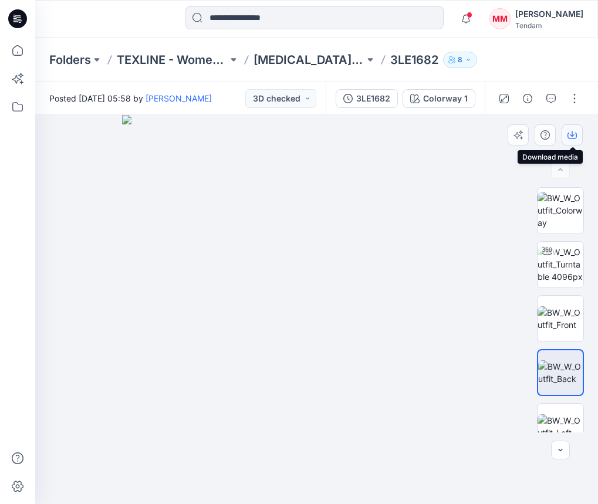
click at [567, 131] on button "button" at bounding box center [571, 134] width 21 height 21
click at [578, 101] on button "button" at bounding box center [574, 98] width 19 height 19
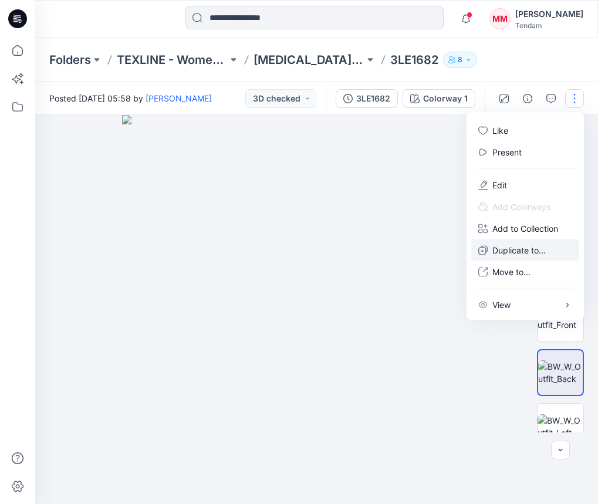
click at [521, 250] on p "Duplicate to..." at bounding box center [518, 250] width 53 height 12
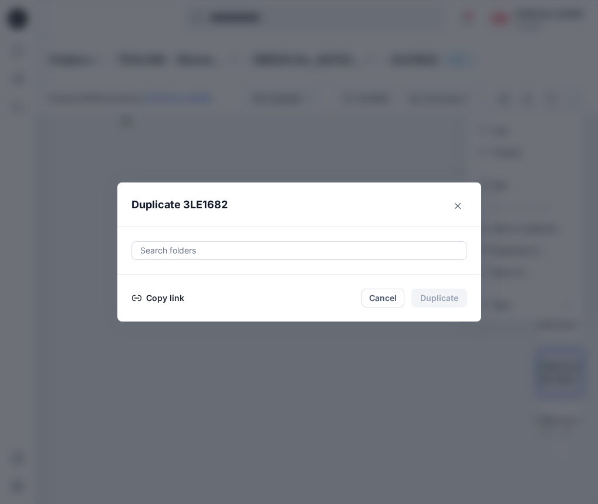
click at [353, 247] on div at bounding box center [299, 250] width 320 height 14
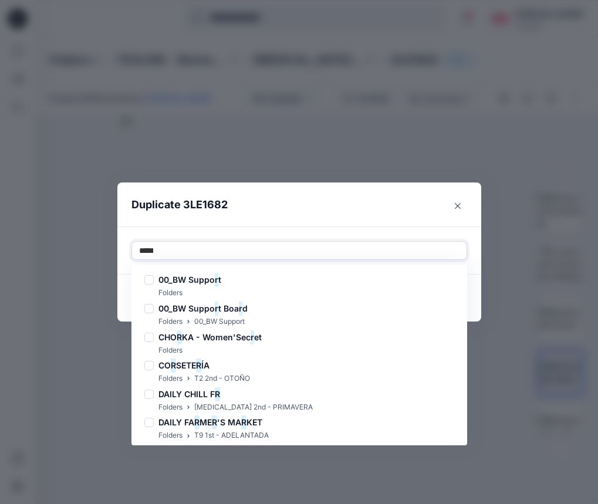
type input "******"
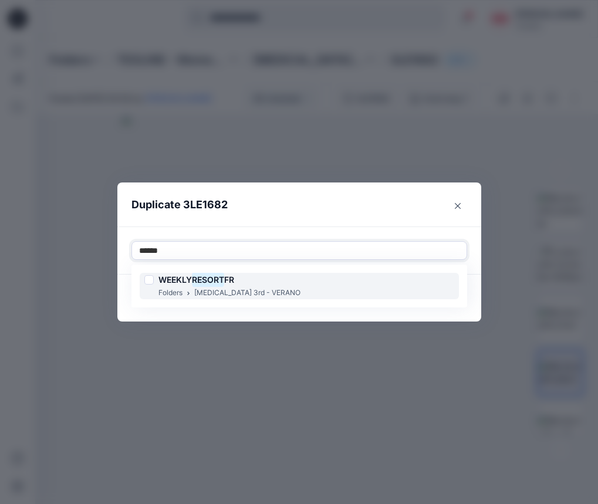
click at [279, 288] on div "WEEKLY RESORT FR Folders [MEDICAL_DATA] 3rd - VERANO" at bounding box center [299, 286] width 319 height 26
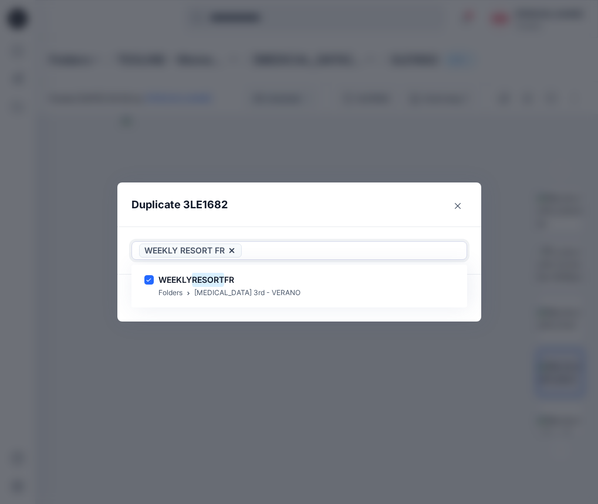
click at [317, 250] on div at bounding box center [351, 250] width 215 height 14
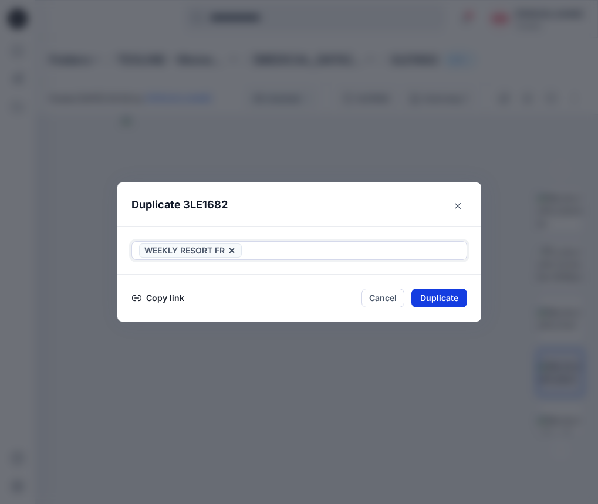
click at [440, 300] on button "Duplicate" at bounding box center [439, 298] width 56 height 19
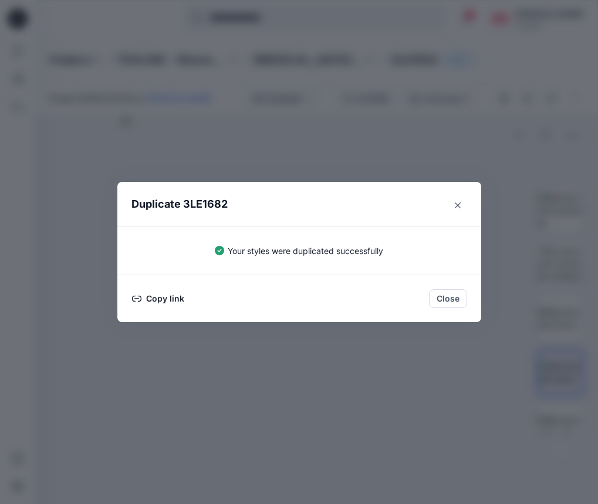
click at [447, 301] on button "Close" at bounding box center [448, 298] width 38 height 19
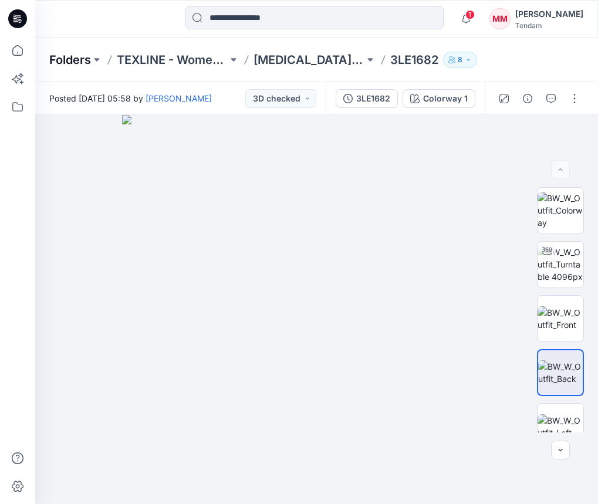
click at [57, 56] on p "Folders" at bounding box center [70, 60] width 42 height 16
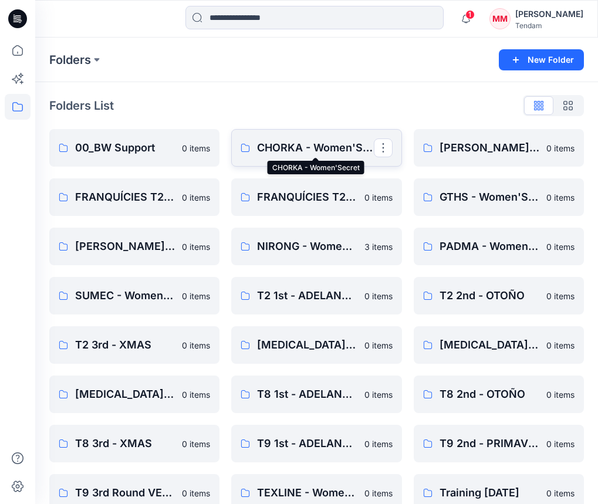
click at [308, 146] on p "CHORKA - Women'Secret" at bounding box center [315, 148] width 116 height 16
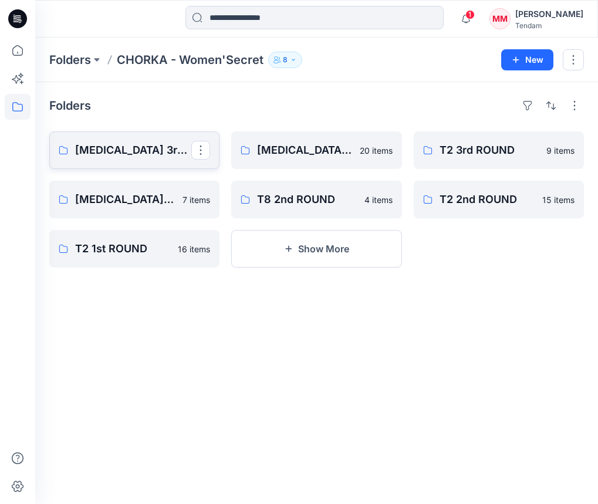
click at [88, 150] on p "[MEDICAL_DATA] 3rd ROUND" at bounding box center [133, 150] width 116 height 16
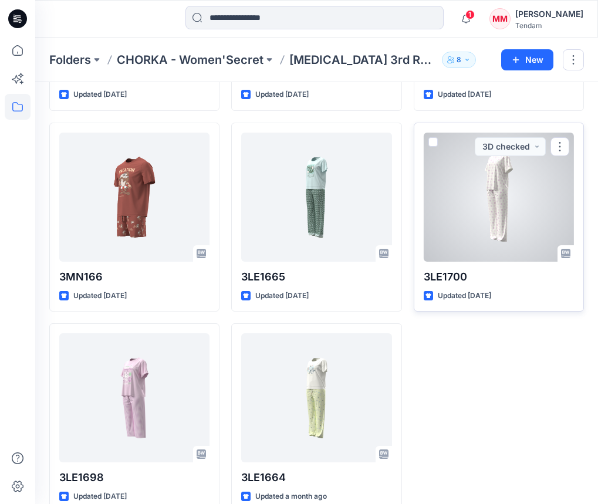
scroll to position [635, 0]
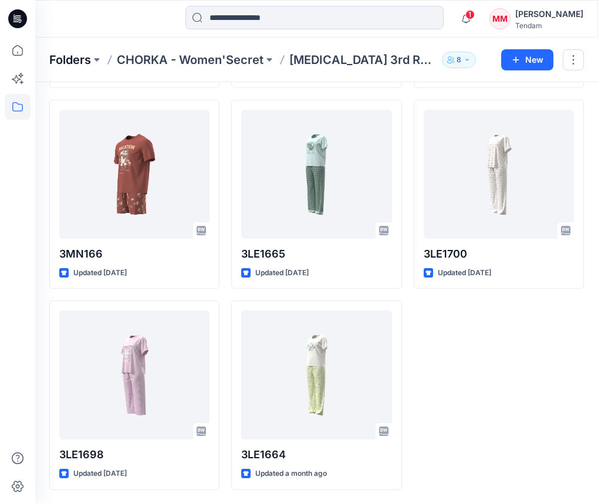
click at [80, 59] on p "Folders" at bounding box center [70, 60] width 42 height 16
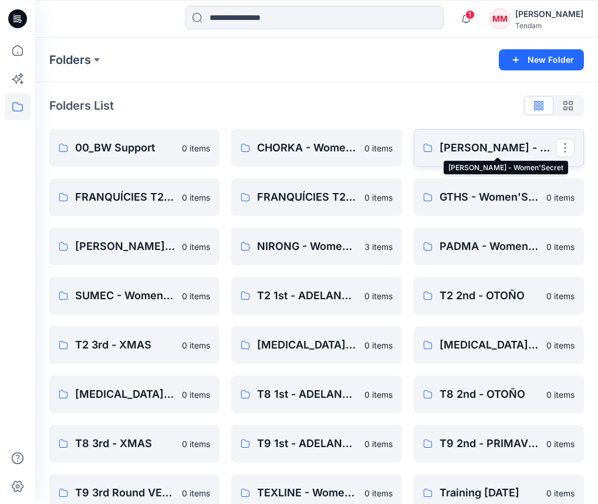
click at [480, 145] on p "[PERSON_NAME] - Women'Secret" at bounding box center [497, 148] width 116 height 16
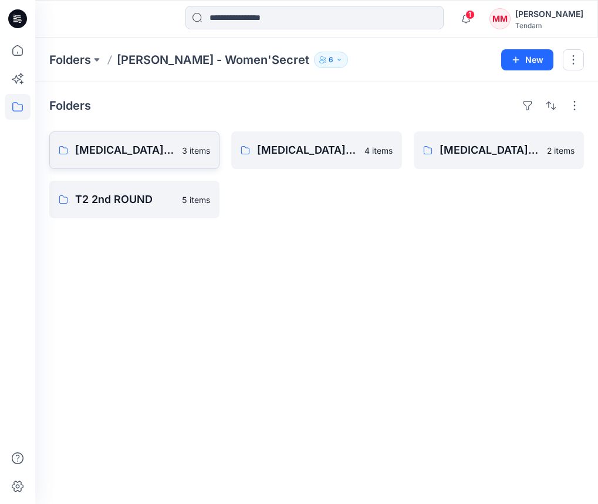
click at [90, 150] on p "[MEDICAL_DATA] 3rd ROUND" at bounding box center [125, 150] width 100 height 16
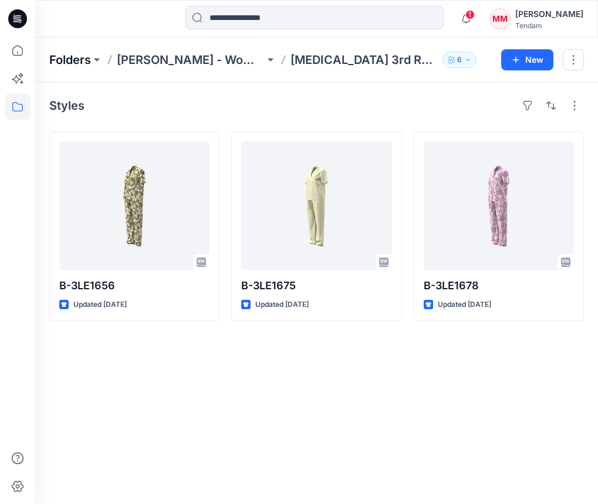
click at [82, 60] on p "Folders" at bounding box center [70, 60] width 42 height 16
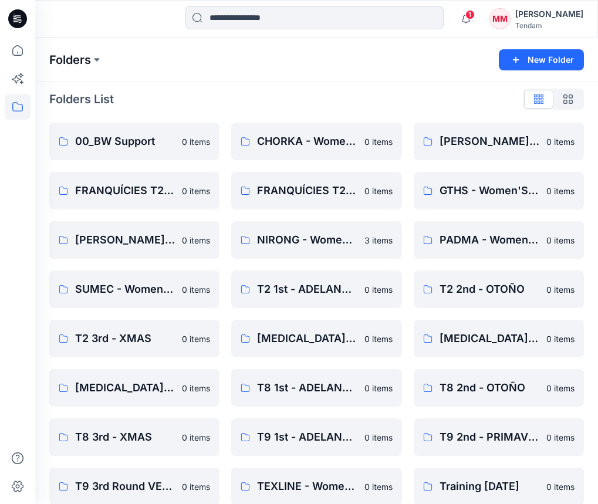
scroll to position [11, 0]
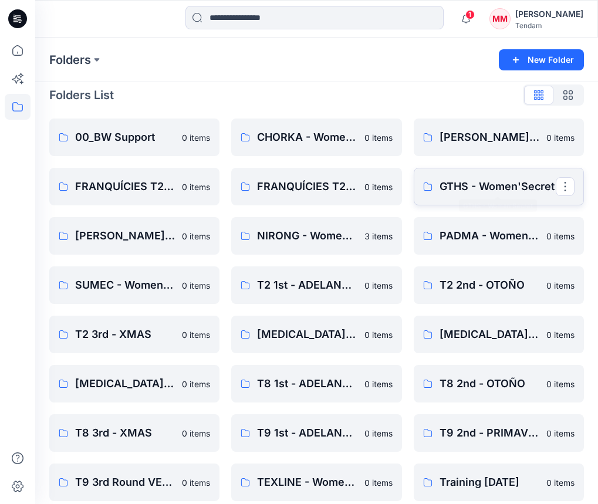
click at [461, 188] on p "GTHS - Women'Secret" at bounding box center [497, 186] width 116 height 16
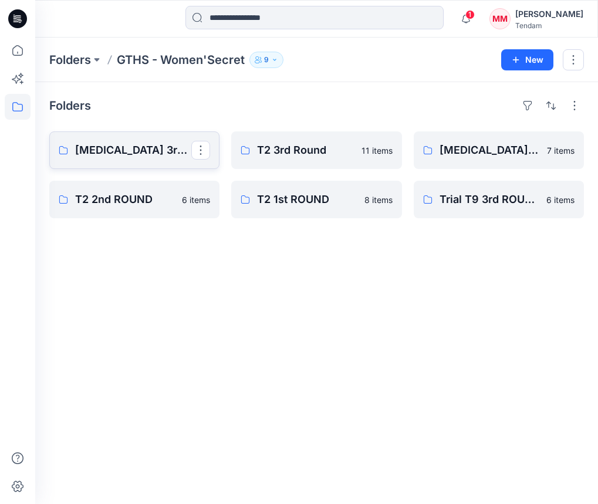
click at [119, 145] on p "[MEDICAL_DATA] 3rd ROUND" at bounding box center [133, 150] width 116 height 16
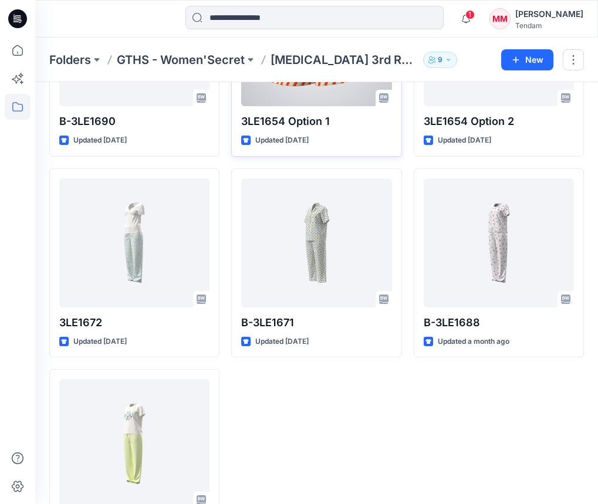
scroll to position [232, 0]
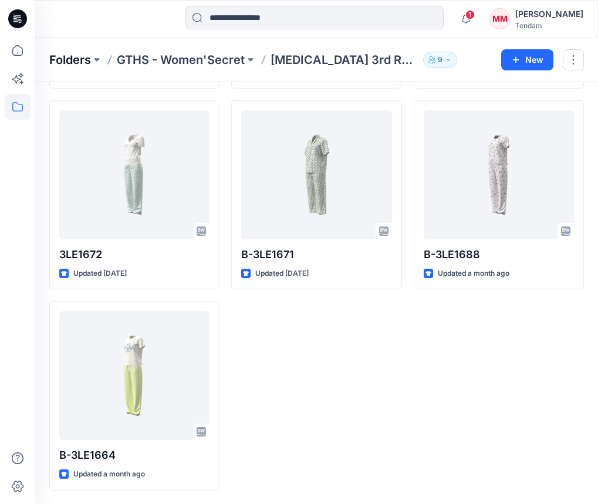
click at [62, 57] on p "Folders" at bounding box center [70, 60] width 42 height 16
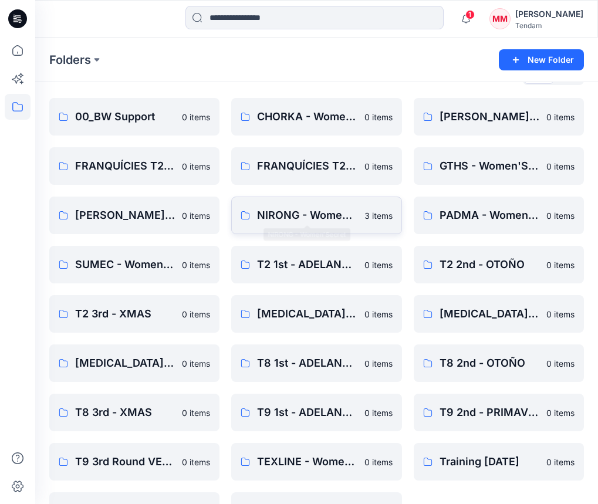
scroll to position [32, 0]
click at [337, 229] on link "NIRONG - Women'Secret" at bounding box center [316, 215] width 170 height 38
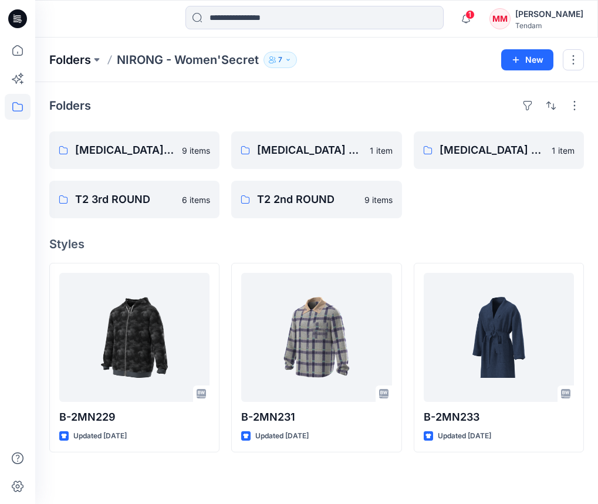
click at [72, 62] on p "Folders" at bounding box center [70, 60] width 42 height 16
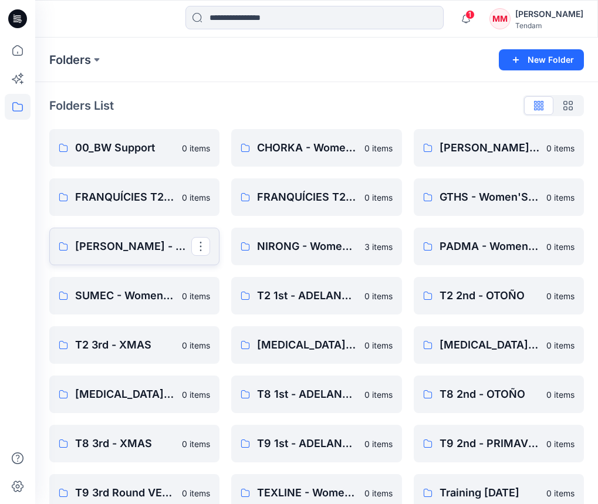
click at [126, 246] on p "[PERSON_NAME] - Women'Secret" at bounding box center [133, 246] width 116 height 16
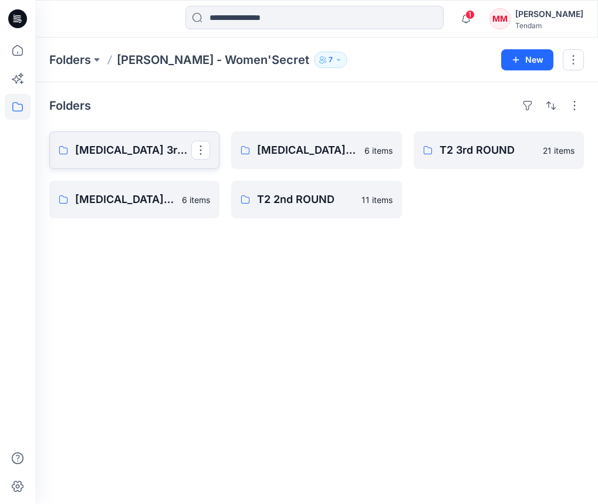
click at [114, 133] on link "[MEDICAL_DATA] 3rd ROUND" at bounding box center [134, 150] width 170 height 38
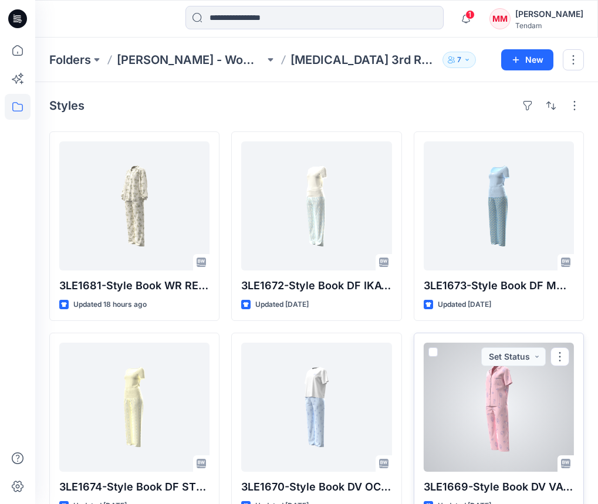
scroll to position [32, 0]
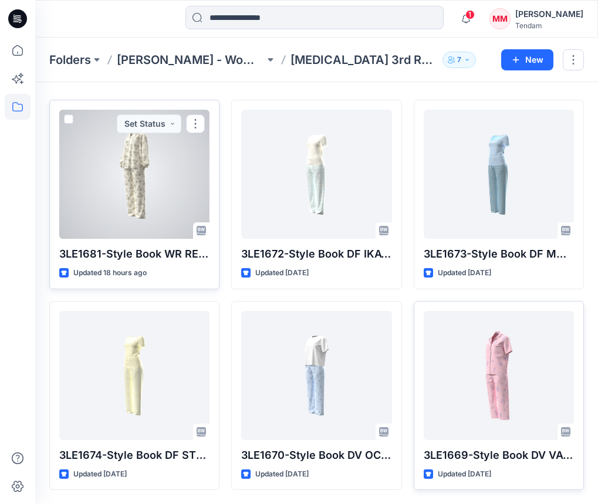
click at [152, 187] on div at bounding box center [134, 174] width 150 height 129
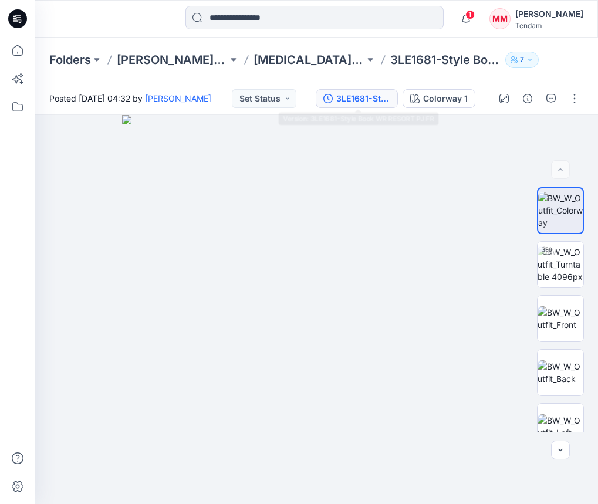
click at [371, 90] on button "3LE1681-Style Book WR RESORT PJ FR" at bounding box center [357, 98] width 82 height 19
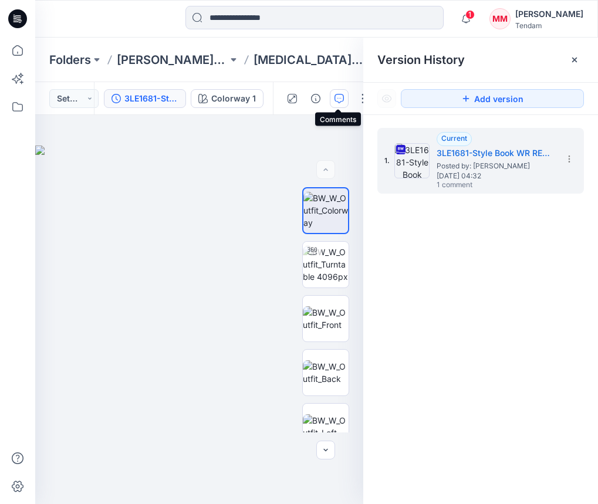
click at [338, 98] on icon "button" at bounding box center [338, 98] width 9 height 9
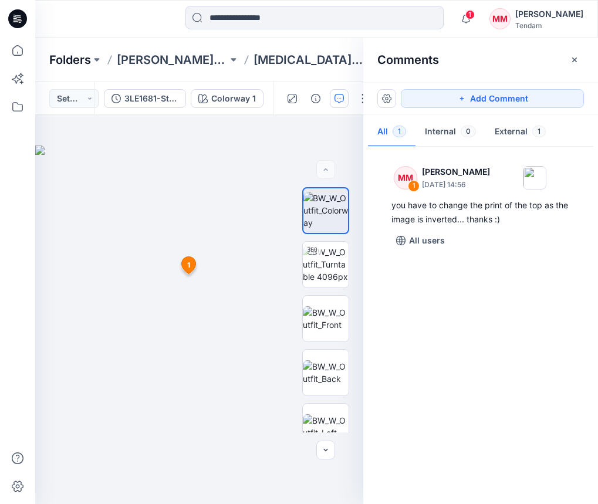
click at [70, 59] on p "Folders" at bounding box center [70, 60] width 42 height 16
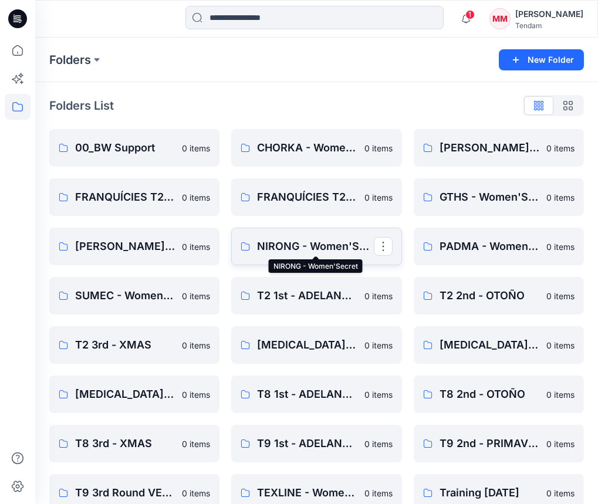
click at [281, 248] on p "NIRONG - Women'Secret" at bounding box center [315, 246] width 116 height 16
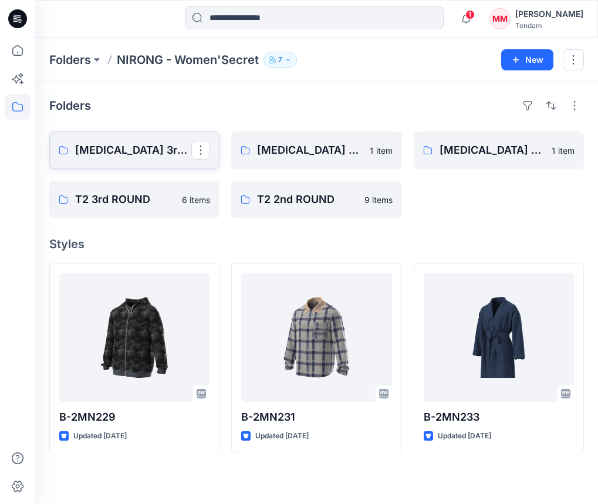
click at [118, 138] on link "[MEDICAL_DATA] 3rd ROUND" at bounding box center [134, 150] width 170 height 38
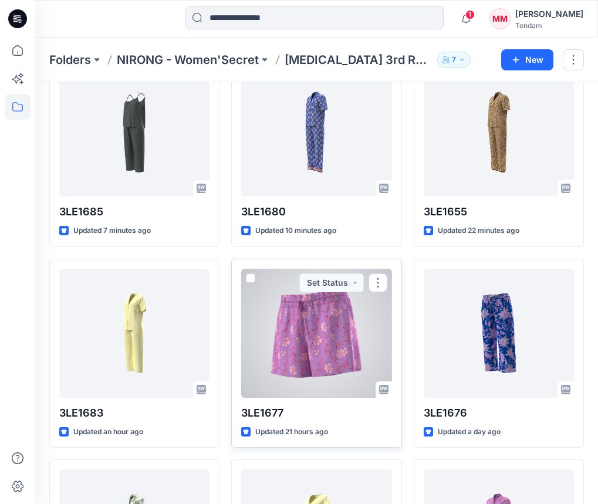
scroll to position [82, 0]
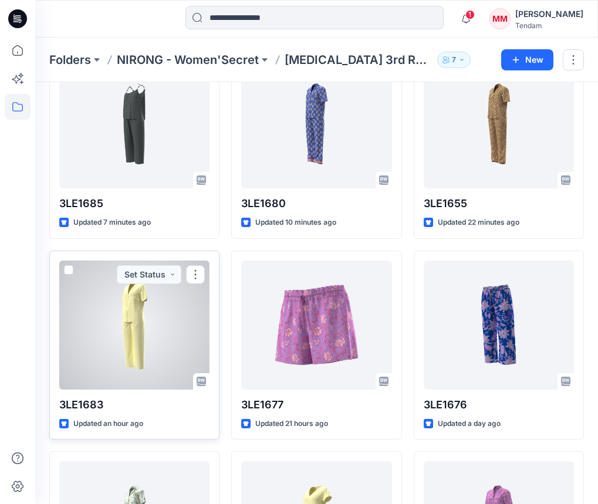
click at [139, 304] on div at bounding box center [134, 324] width 150 height 129
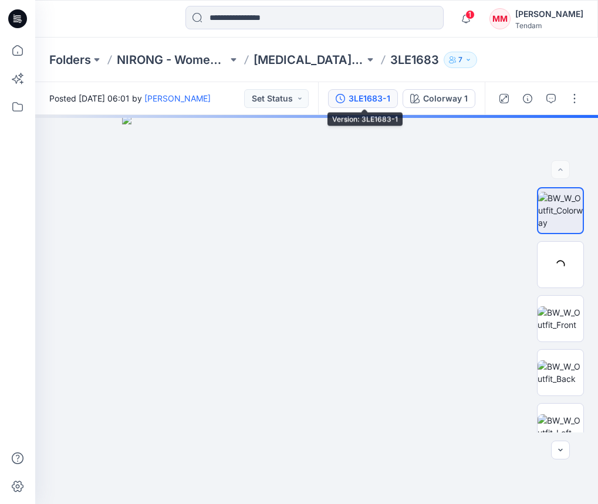
click at [388, 104] on div "3LE1683-1" at bounding box center [369, 98] width 42 height 13
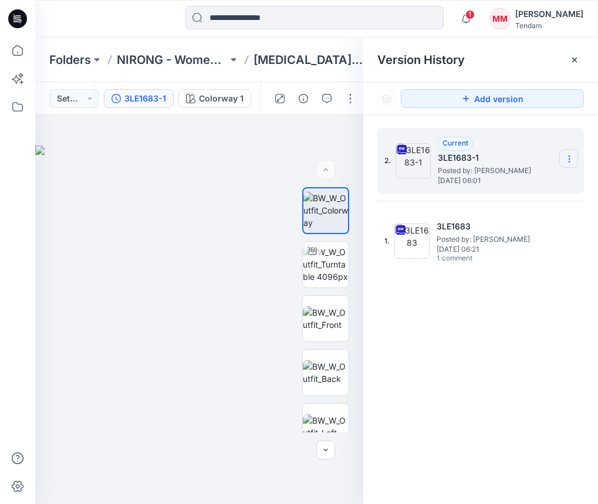
click at [571, 154] on section at bounding box center [568, 158] width 19 height 19
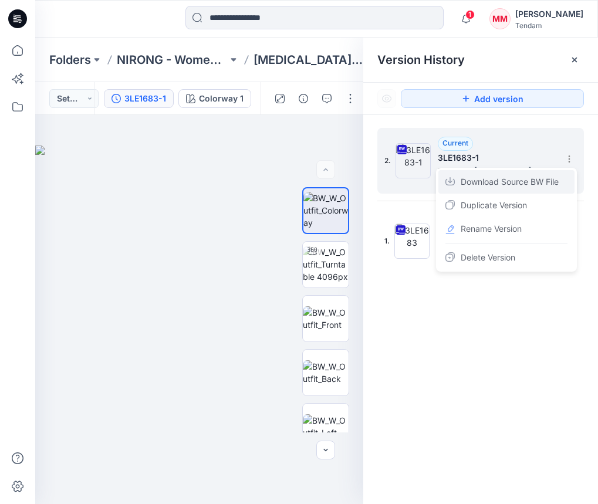
click at [520, 185] on span "Download Source BW File" at bounding box center [509, 182] width 98 height 14
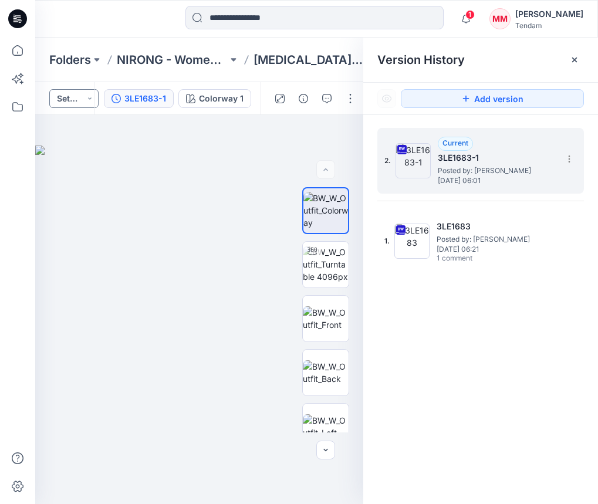
click at [84, 100] on button "Set Status" at bounding box center [73, 98] width 49 height 19
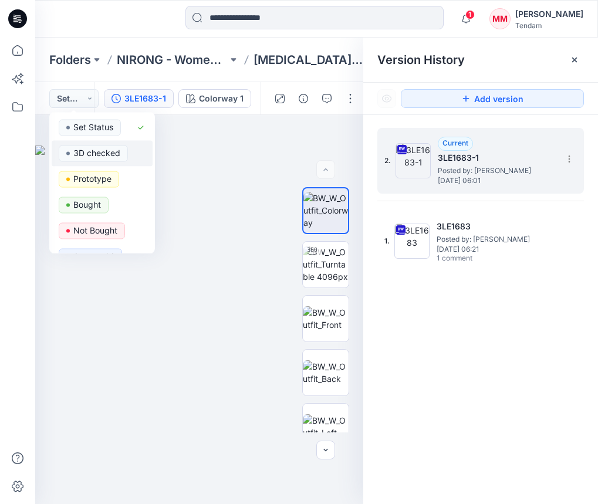
click at [102, 150] on p "3D checked" at bounding box center [96, 152] width 47 height 15
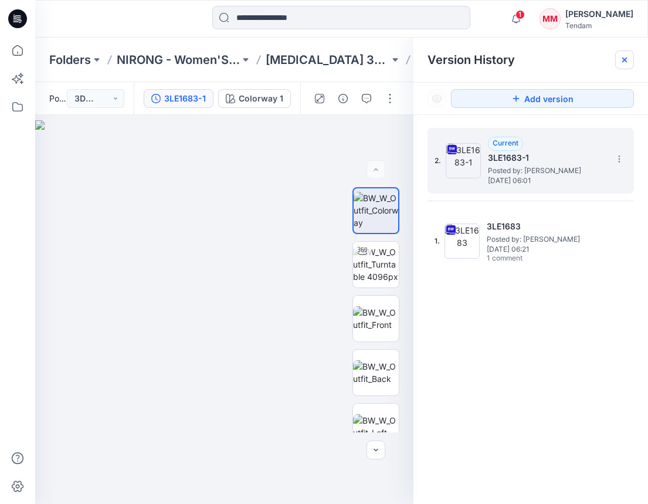
click at [625, 58] on icon at bounding box center [624, 59] width 5 height 5
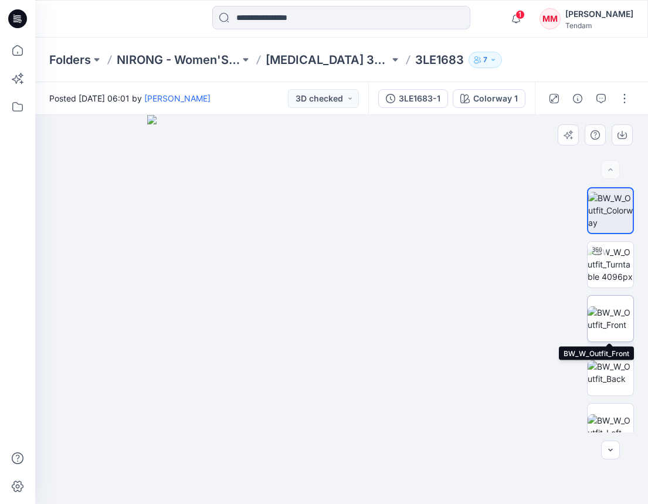
click at [616, 318] on img at bounding box center [611, 318] width 46 height 25
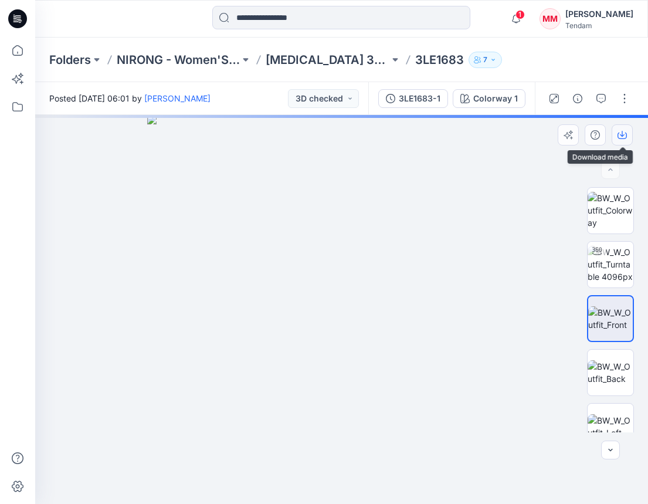
click at [622, 140] on button "button" at bounding box center [622, 134] width 21 height 21
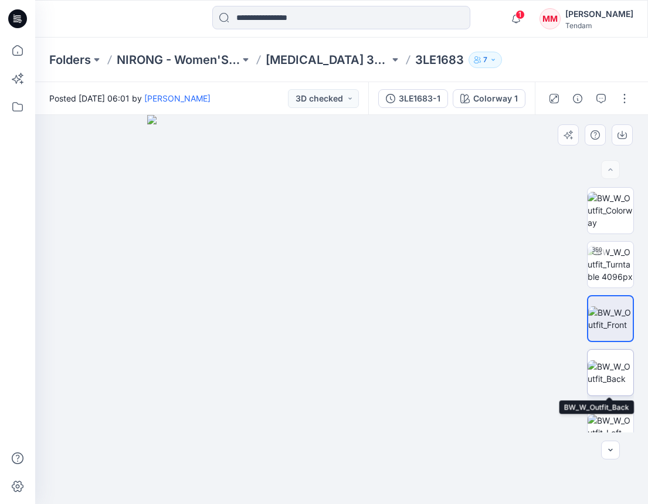
click at [612, 360] on img at bounding box center [611, 372] width 46 height 25
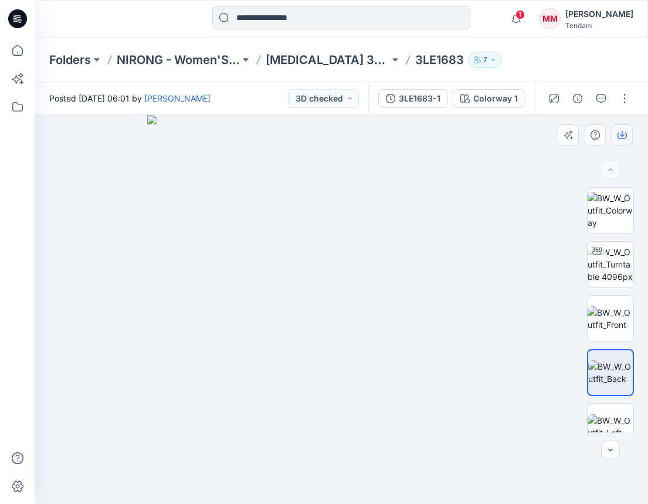
click at [618, 133] on icon "button" at bounding box center [622, 136] width 9 height 6
click at [620, 93] on button "button" at bounding box center [624, 98] width 19 height 19
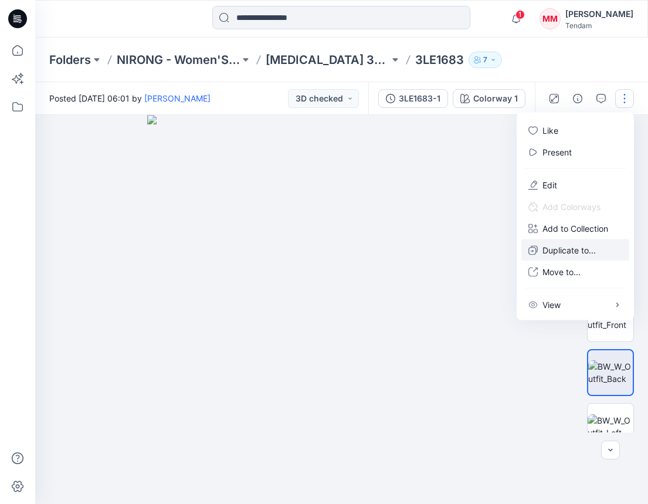
click at [580, 244] on p "Duplicate to..." at bounding box center [568, 250] width 53 height 12
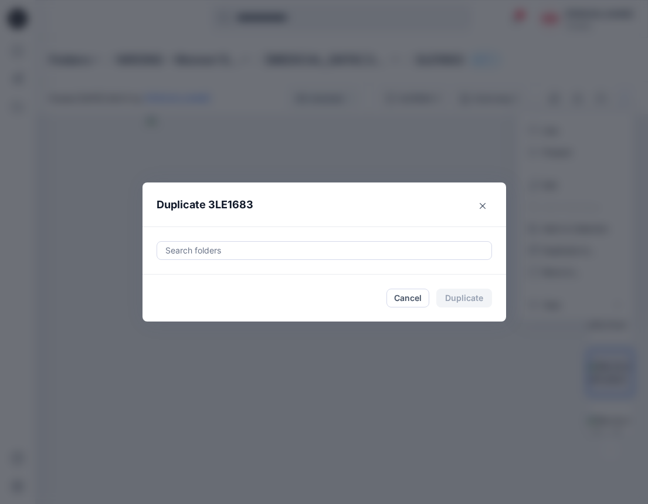
click at [314, 248] on div at bounding box center [324, 250] width 320 height 14
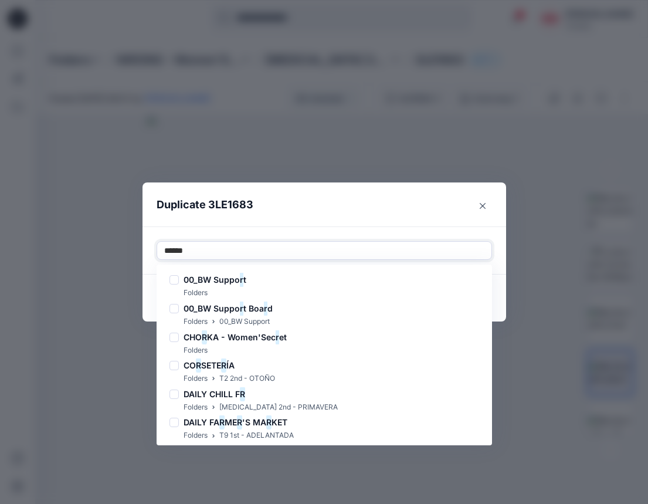
type input "******"
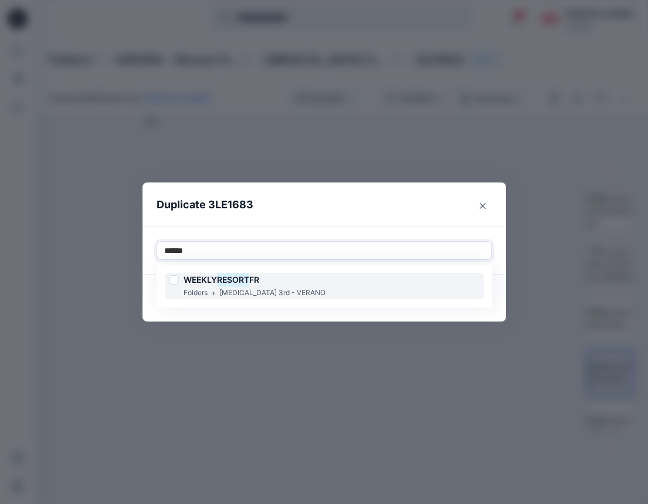
click at [296, 274] on div "WEEKLY RESORT FR Folders [MEDICAL_DATA] 3rd - VERANO" at bounding box center [324, 286] width 319 height 26
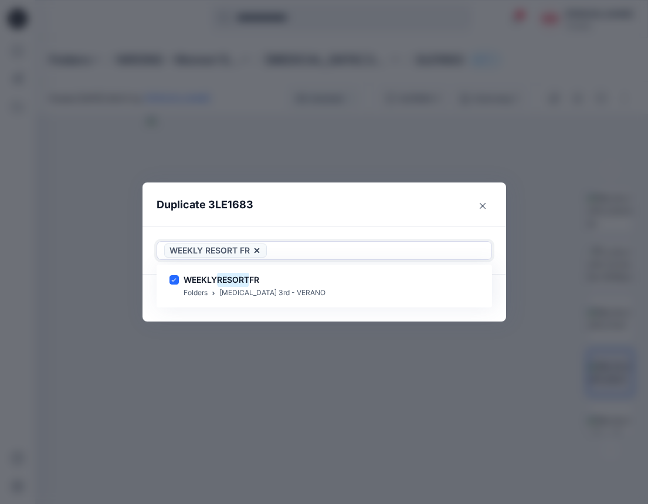
click at [336, 241] on div "WEEKLY RESORT FR" at bounding box center [324, 250] width 335 height 19
click at [461, 294] on button "Duplicate" at bounding box center [464, 298] width 56 height 19
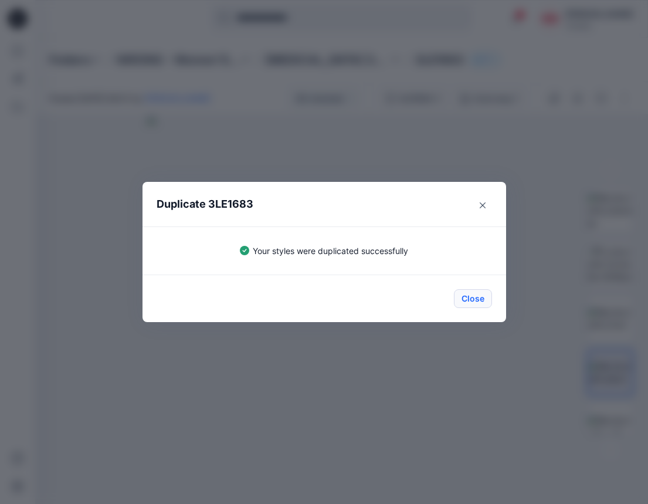
click at [472, 290] on button "Close" at bounding box center [473, 298] width 38 height 19
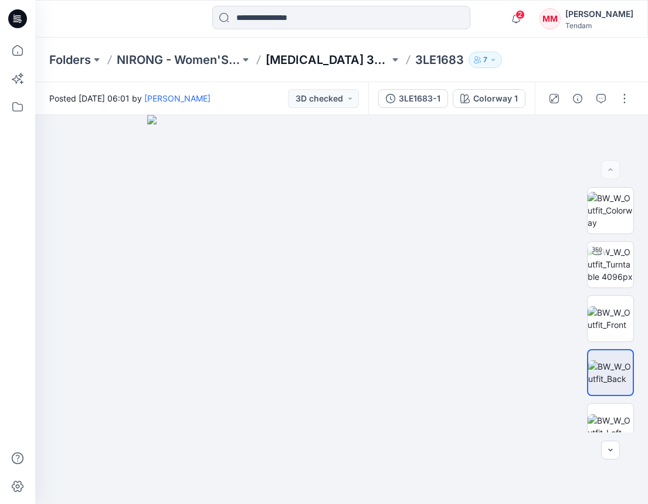
click at [323, 58] on p "[MEDICAL_DATA] 3rd ROUND" at bounding box center [327, 60] width 123 height 16
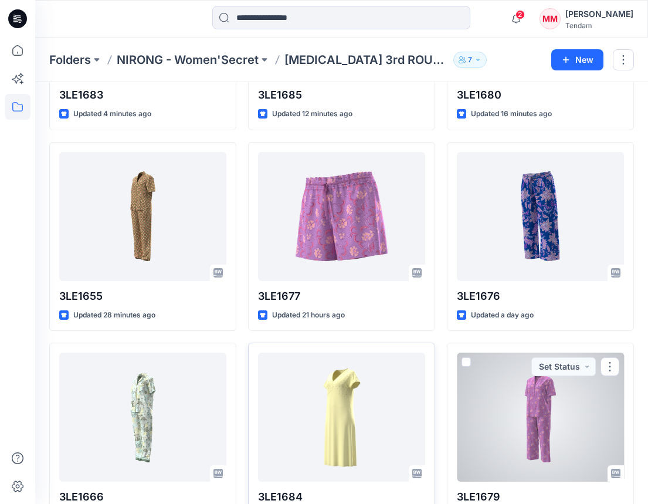
scroll to position [192, 0]
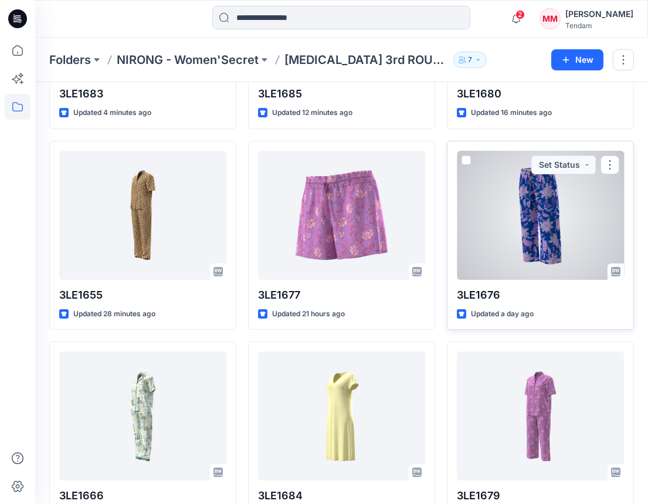
click at [548, 226] on div at bounding box center [540, 215] width 167 height 129
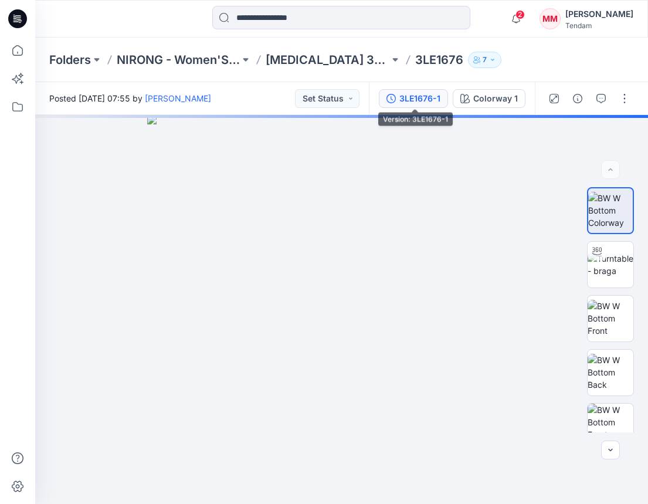
click at [405, 99] on div "3LE1676-1" at bounding box center [419, 98] width 41 height 13
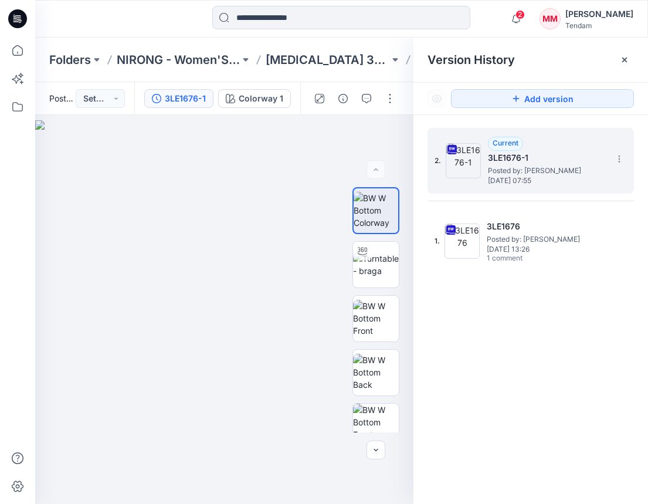
click at [608, 154] on div "2. Current 3LE1676-1 Posted by: [PERSON_NAME] [DATE] 07:55" at bounding box center [523, 161] width 176 height 56
click at [610, 154] on section at bounding box center [618, 158] width 19 height 19
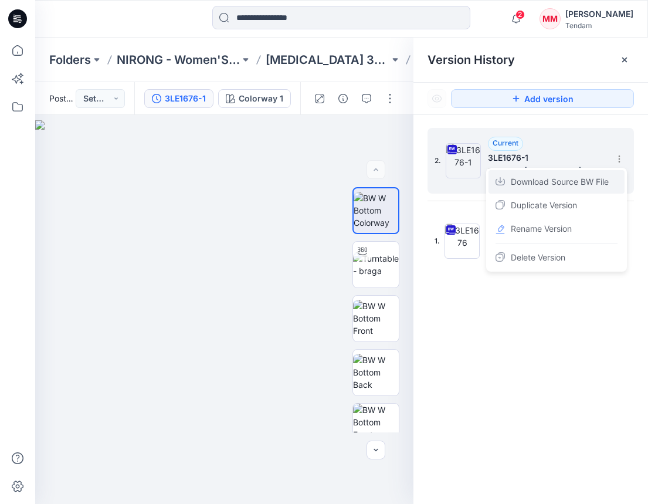
click at [528, 185] on span "Download Source BW File" at bounding box center [560, 182] width 98 height 14
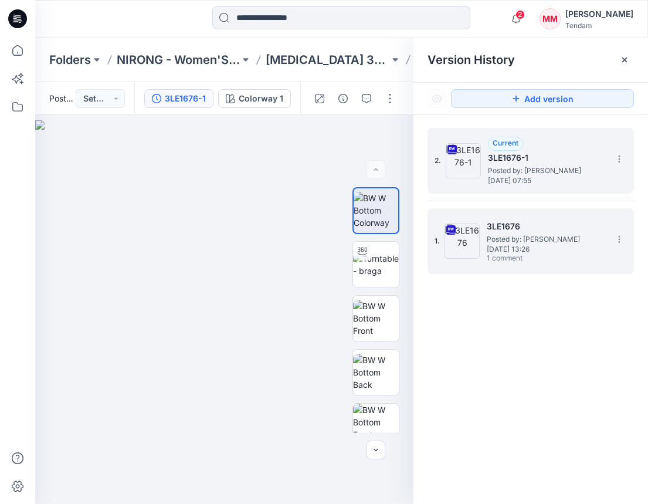
click at [504, 246] on span "[DATE] 13:26" at bounding box center [545, 249] width 117 height 8
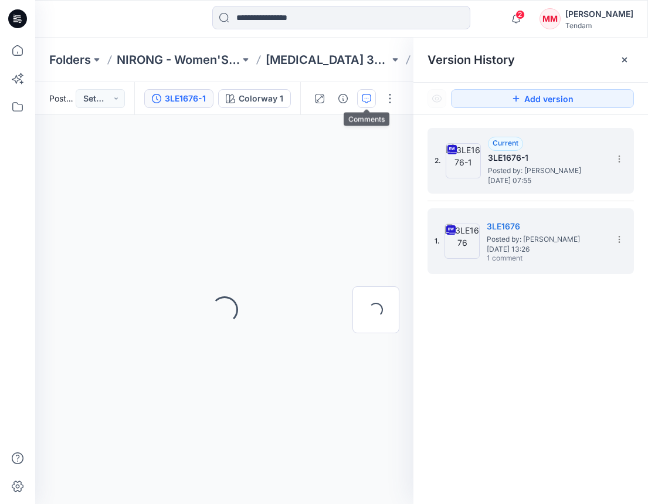
click at [375, 94] on button "button" at bounding box center [366, 98] width 19 height 19
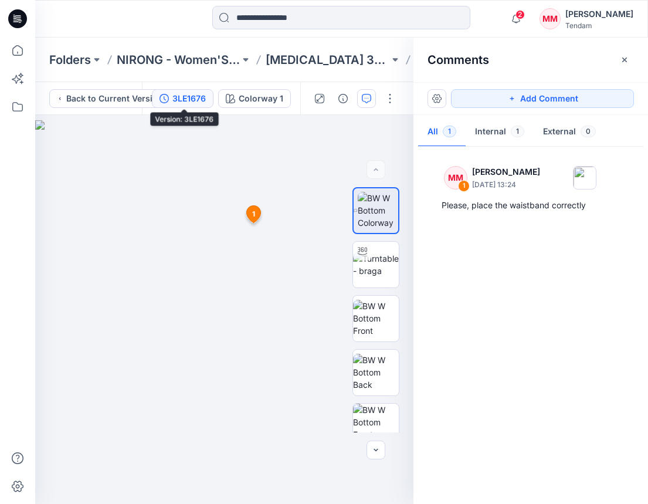
click at [195, 100] on div "3LE1676" at bounding box center [188, 98] width 33 height 13
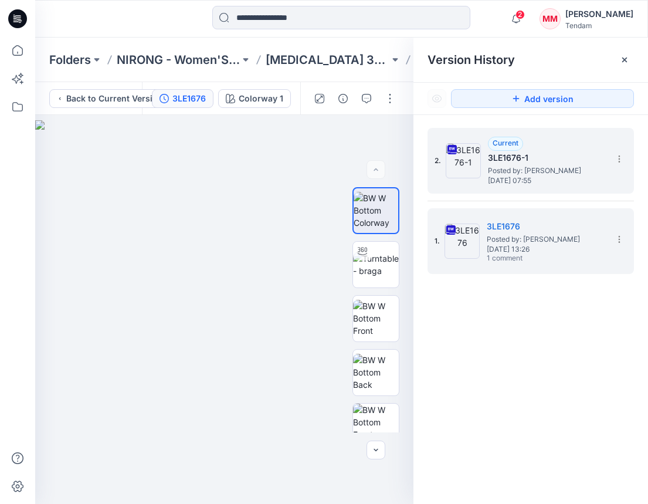
click at [561, 172] on span "Posted by: [PERSON_NAME]" at bounding box center [546, 171] width 117 height 12
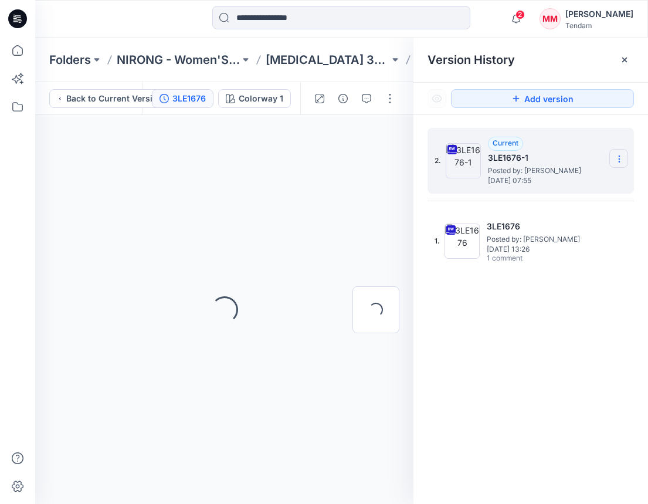
click at [610, 157] on section at bounding box center [618, 158] width 19 height 19
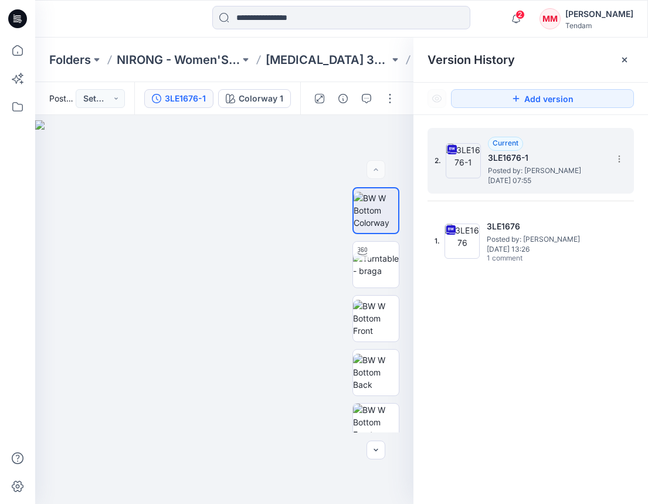
click at [552, 179] on span "[DATE] 07:55" at bounding box center [546, 181] width 117 height 8
click at [619, 157] on icon at bounding box center [619, 158] width 9 height 9
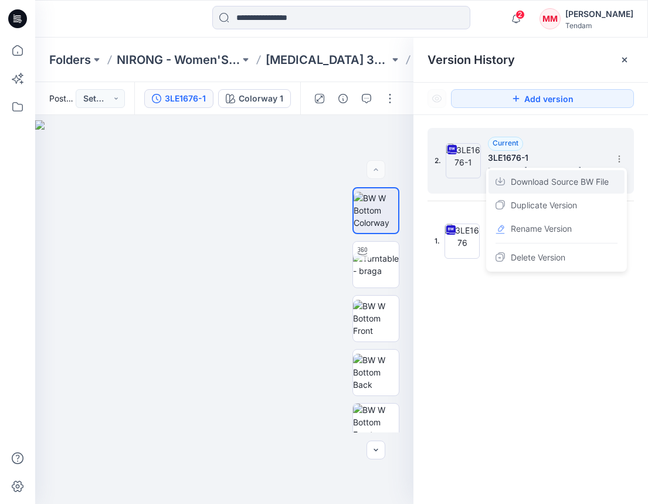
click at [545, 185] on span "Download Source BW File" at bounding box center [560, 182] width 98 height 14
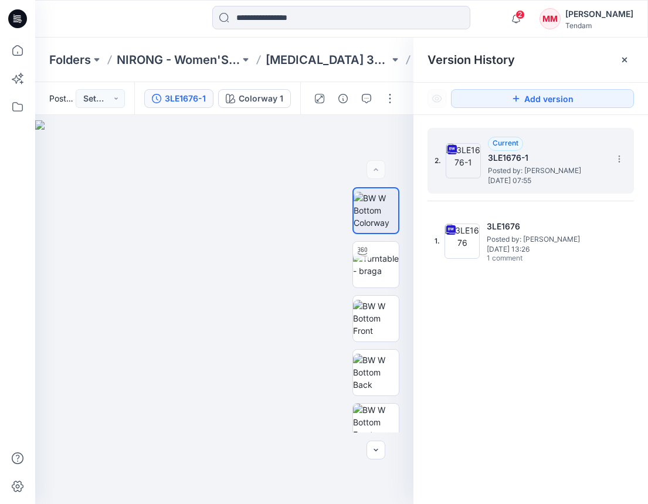
click at [564, 65] on div "Version History" at bounding box center [531, 60] width 206 height 16
click at [99, 92] on button "Set Status" at bounding box center [100, 98] width 49 height 19
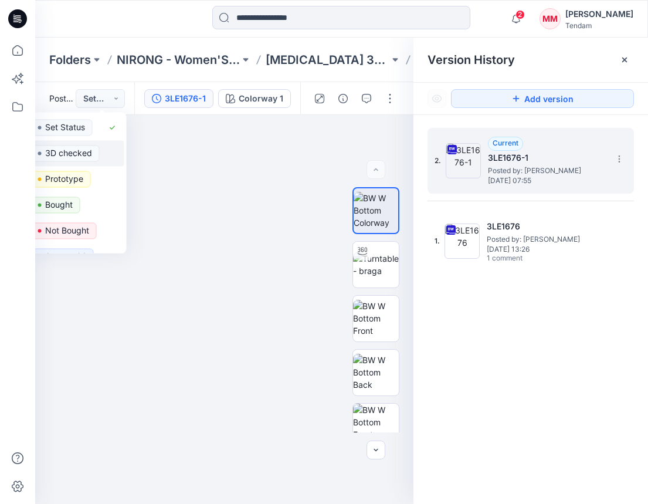
click at [70, 152] on p "3D checked" at bounding box center [68, 152] width 47 height 15
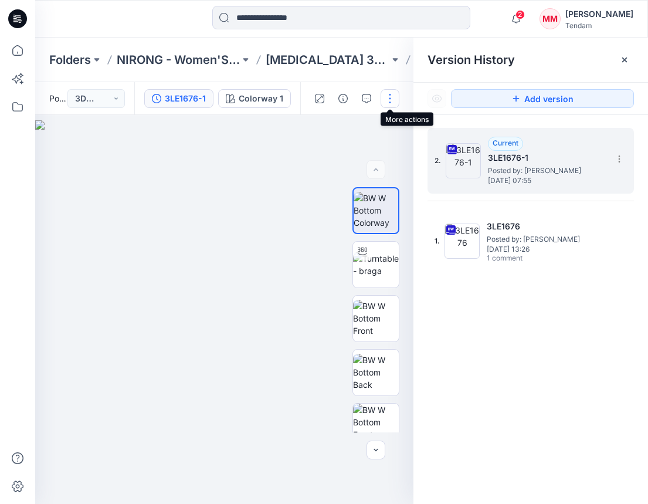
click at [394, 98] on button "button" at bounding box center [390, 98] width 19 height 19
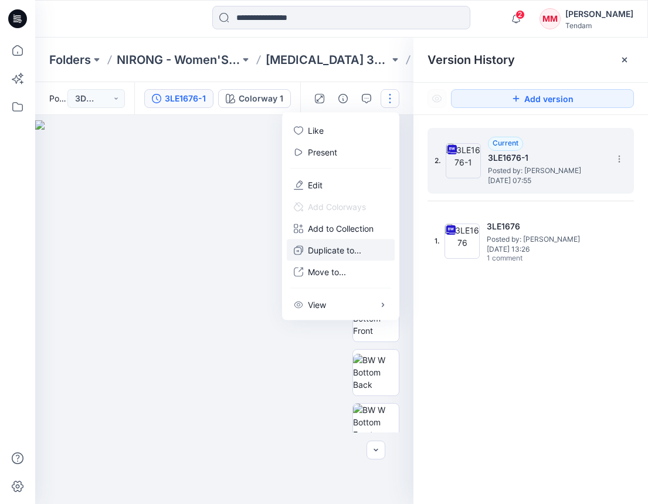
click at [332, 250] on p "Duplicate to..." at bounding box center [334, 250] width 53 height 12
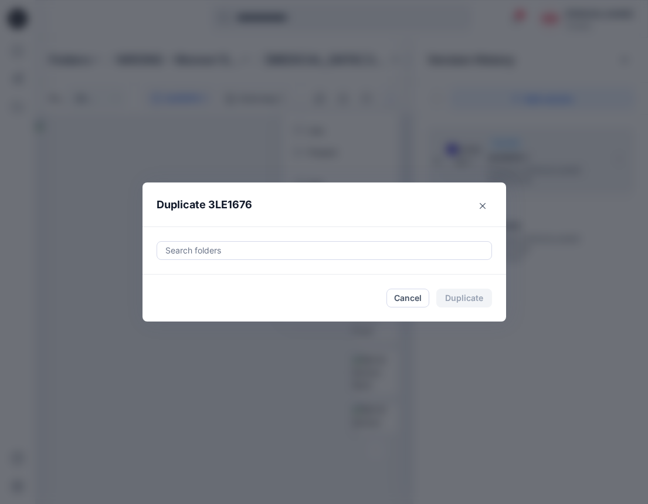
drag, startPoint x: 270, startPoint y: 249, endPoint x: 351, endPoint y: 247, distance: 80.9
click at [273, 251] on div at bounding box center [324, 250] width 320 height 14
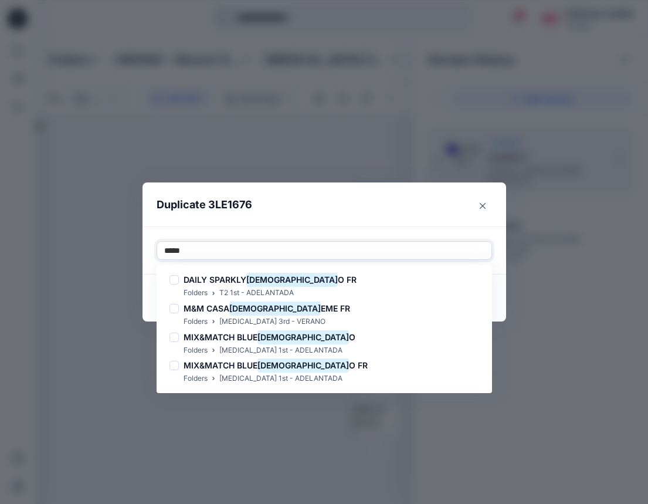
type input "******"
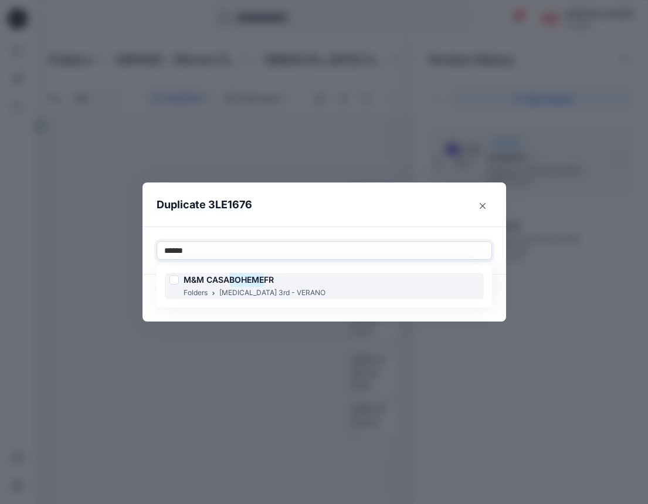
click at [303, 284] on div "M&M CASA BOHEME FR Folders [MEDICAL_DATA] 3rd - VERANO" at bounding box center [324, 286] width 319 height 26
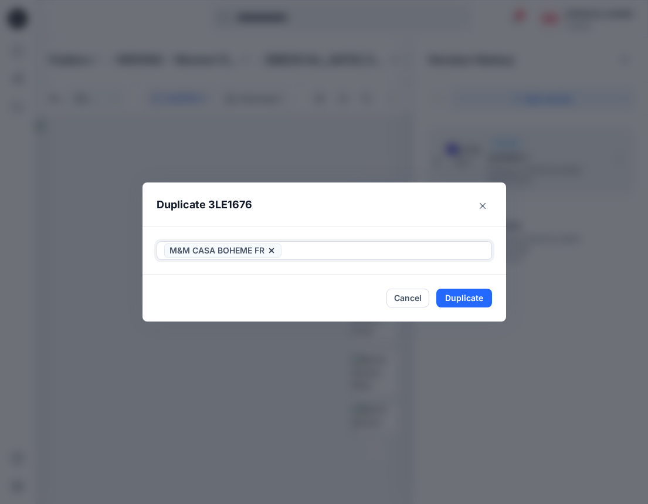
click at [325, 250] on div at bounding box center [384, 250] width 201 height 14
click at [461, 296] on button "Duplicate" at bounding box center [464, 298] width 56 height 19
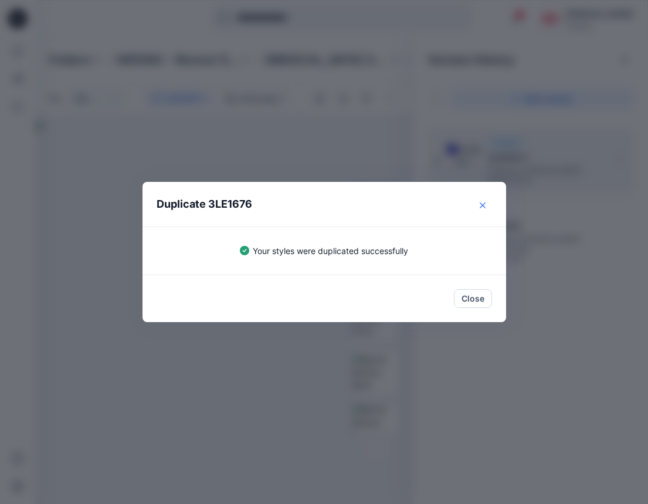
click at [481, 211] on button "Close" at bounding box center [482, 205] width 19 height 19
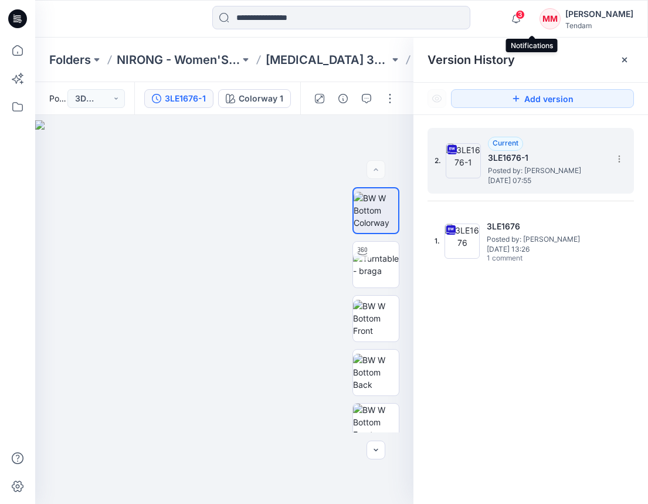
click at [525, 16] on span "3" at bounding box center [519, 14] width 9 height 9
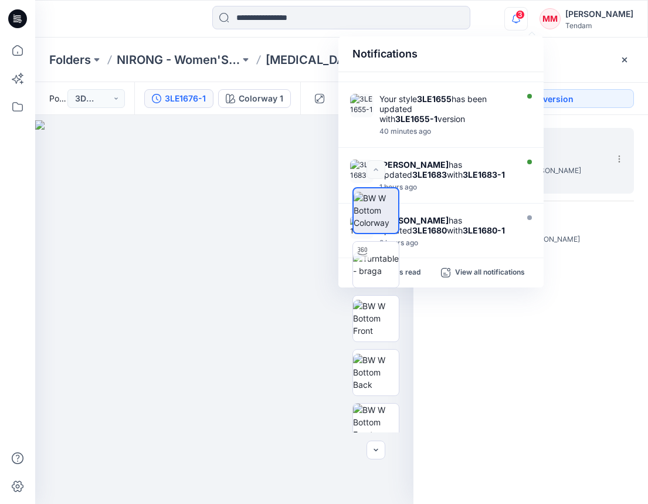
scroll to position [423, 0]
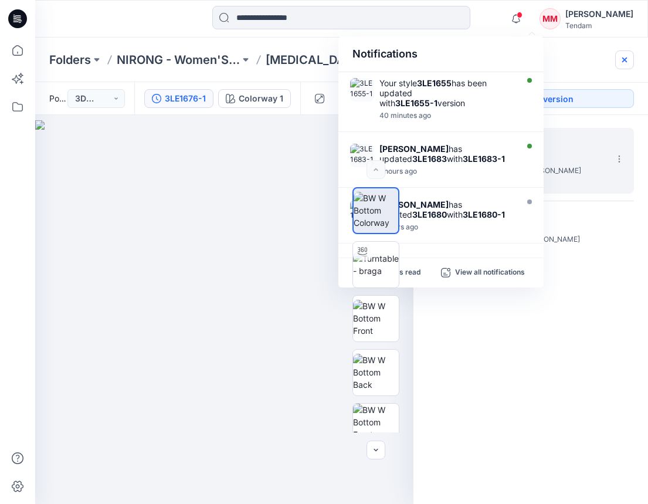
click at [625, 63] on icon at bounding box center [624, 59] width 9 height 9
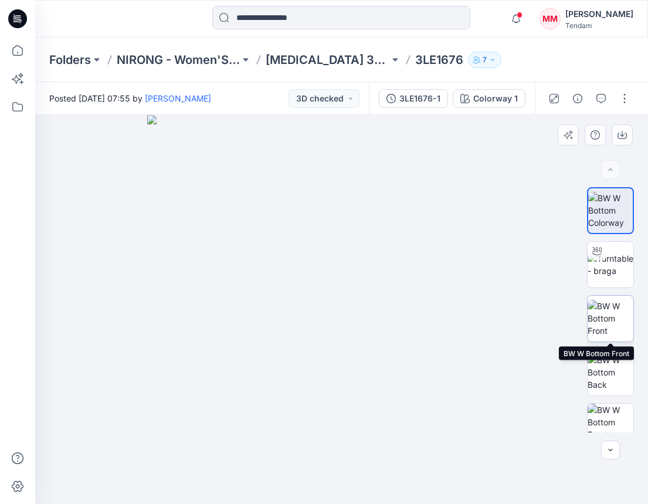
click at [610, 325] on img at bounding box center [611, 318] width 46 height 37
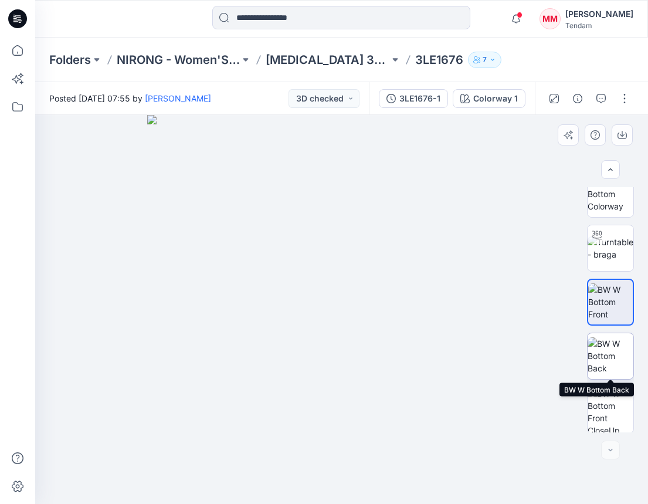
scroll to position [18, 0]
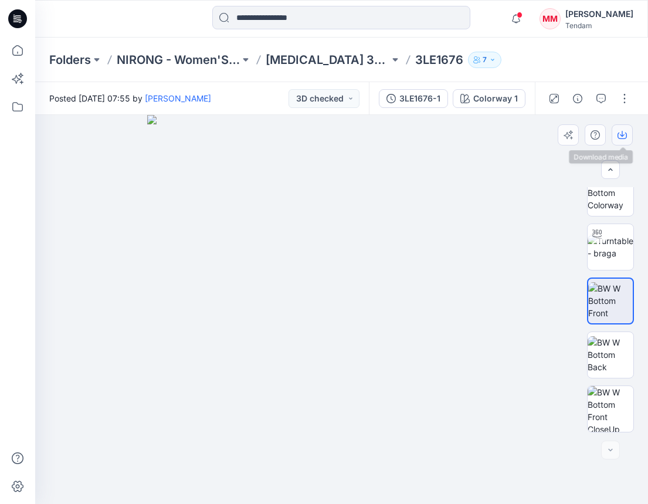
click at [629, 132] on button "button" at bounding box center [622, 134] width 21 height 21
click at [607, 347] on img at bounding box center [611, 354] width 46 height 37
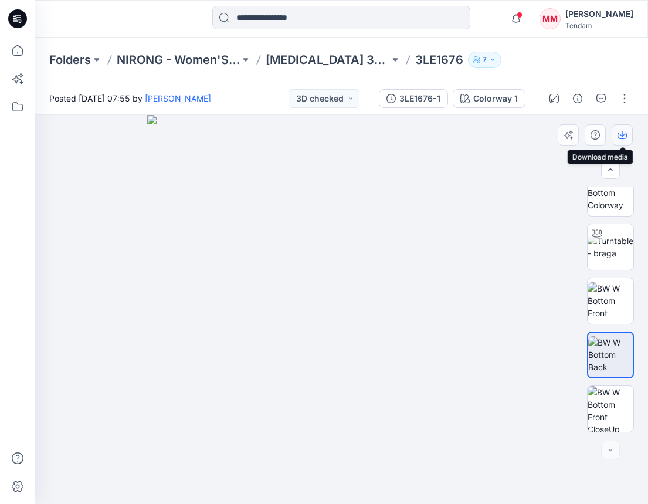
click at [620, 134] on icon "button" at bounding box center [622, 134] width 5 height 6
click at [301, 57] on p "[MEDICAL_DATA] 3rd ROUND" at bounding box center [327, 60] width 123 height 16
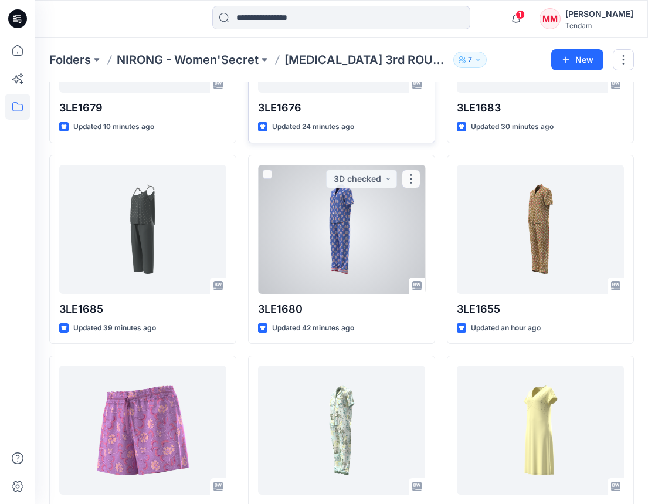
scroll to position [232, 0]
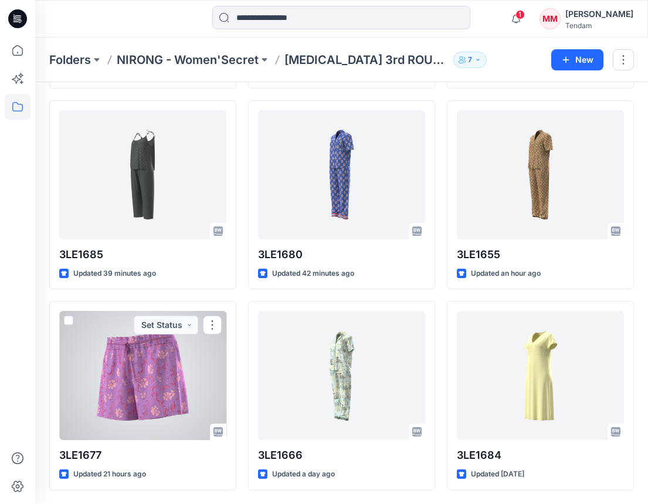
click at [145, 387] on div at bounding box center [142, 375] width 167 height 129
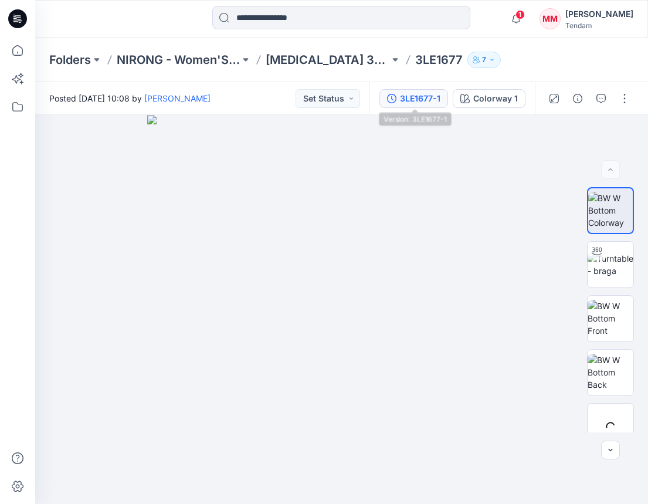
click at [432, 100] on div "3LE1677-1" at bounding box center [420, 98] width 40 height 13
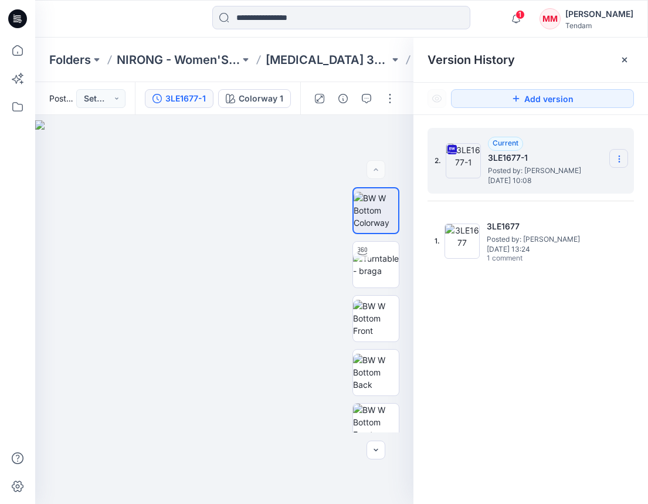
click at [619, 161] on icon at bounding box center [619, 161] width 1 height 1
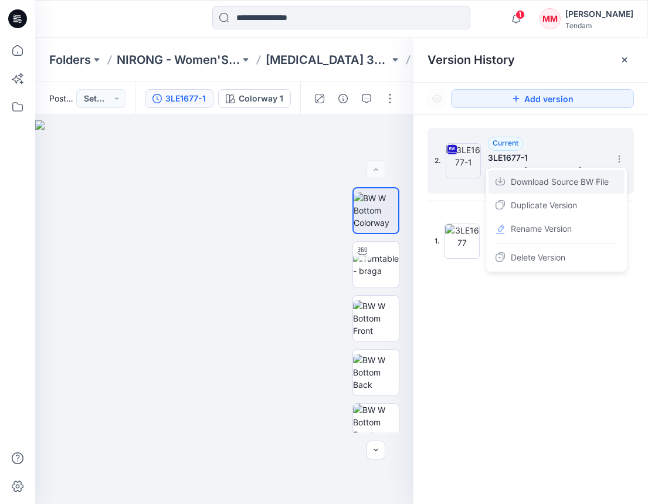
click at [546, 187] on span "Download Source BW File" at bounding box center [560, 182] width 98 height 14
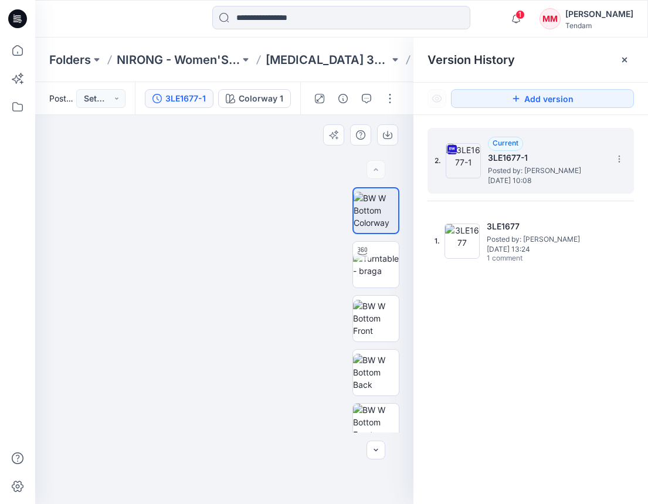
drag, startPoint x: 272, startPoint y: 179, endPoint x: 283, endPoint y: 399, distance: 220.8
click at [283, 399] on img at bounding box center [235, 249] width 1092 height 510
click at [630, 61] on div at bounding box center [624, 59] width 19 height 19
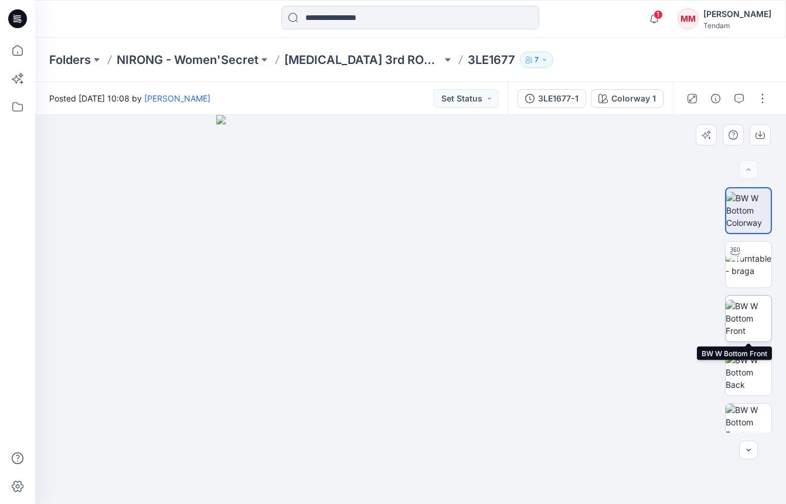
click at [757, 317] on img at bounding box center [749, 318] width 46 height 37
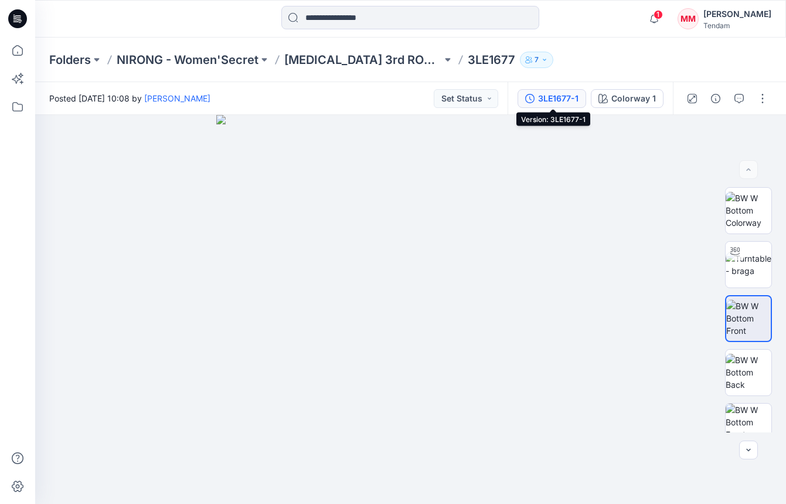
click at [567, 97] on div "3LE1677-1" at bounding box center [558, 98] width 40 height 13
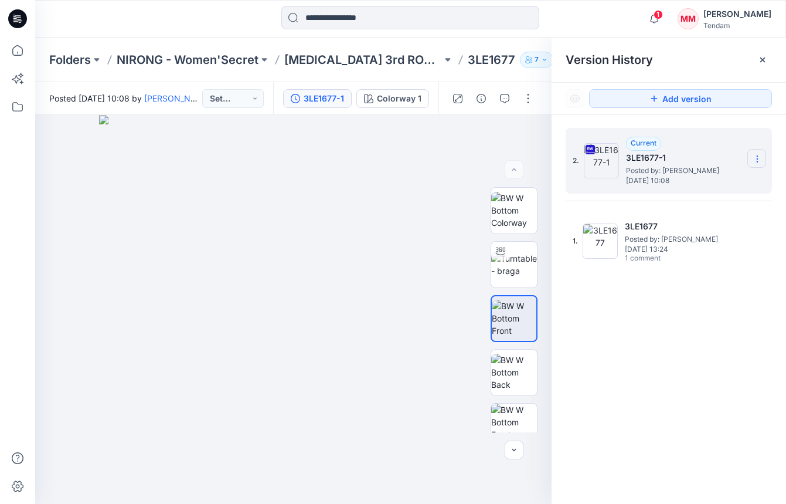
click at [762, 154] on section at bounding box center [757, 158] width 19 height 19
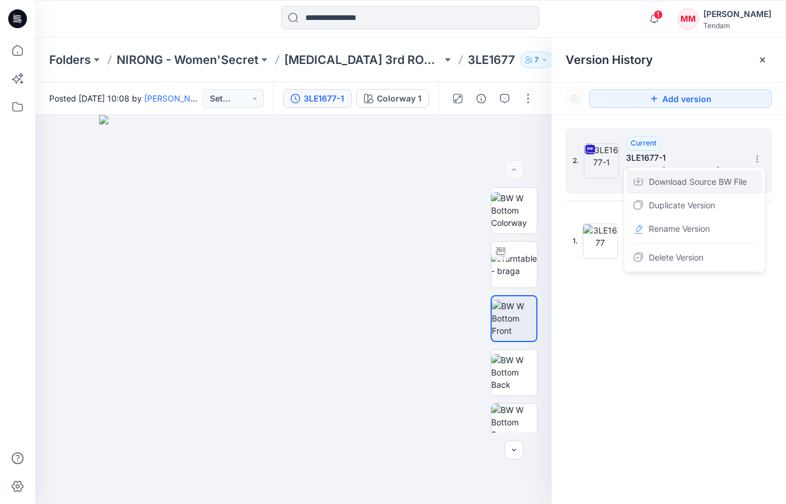
click at [695, 183] on span "Download Source BW File" at bounding box center [698, 182] width 98 height 14
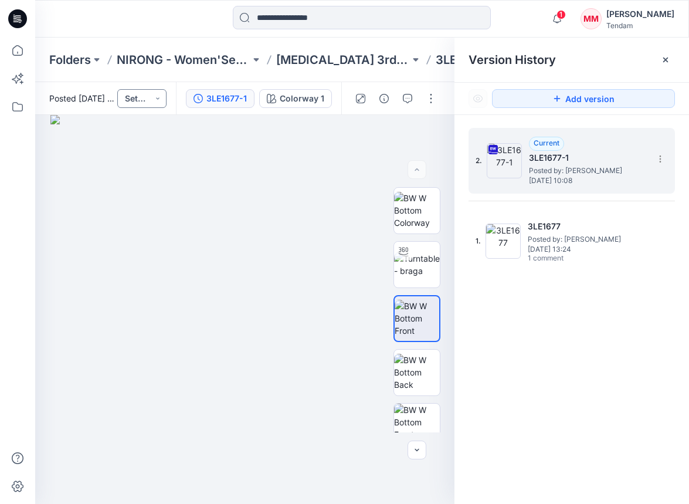
click at [135, 91] on button "Set Status" at bounding box center [141, 98] width 49 height 19
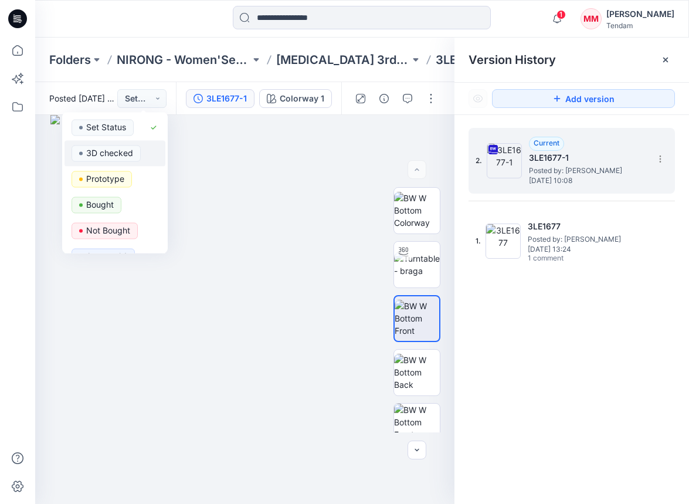
click at [121, 157] on p "3D checked" at bounding box center [109, 152] width 47 height 15
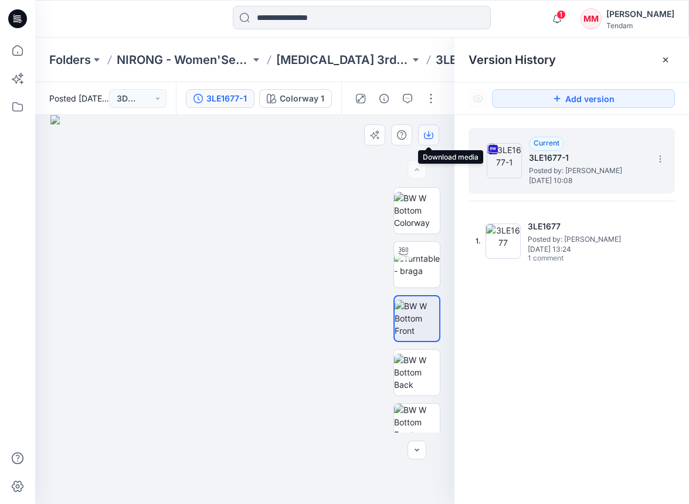
click at [430, 139] on icon "button" at bounding box center [428, 134] width 9 height 9
click at [417, 371] on img at bounding box center [417, 372] width 46 height 37
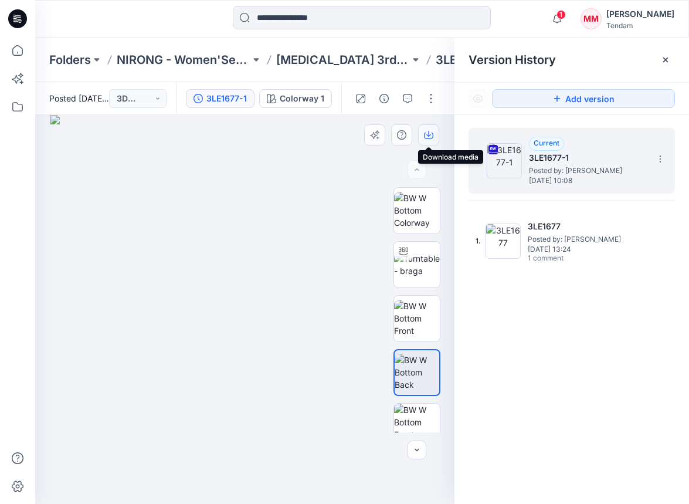
click at [430, 133] on icon "button" at bounding box center [428, 134] width 9 height 9
click at [339, 60] on p "[MEDICAL_DATA] 3rd ROUND" at bounding box center [343, 60] width 134 height 16
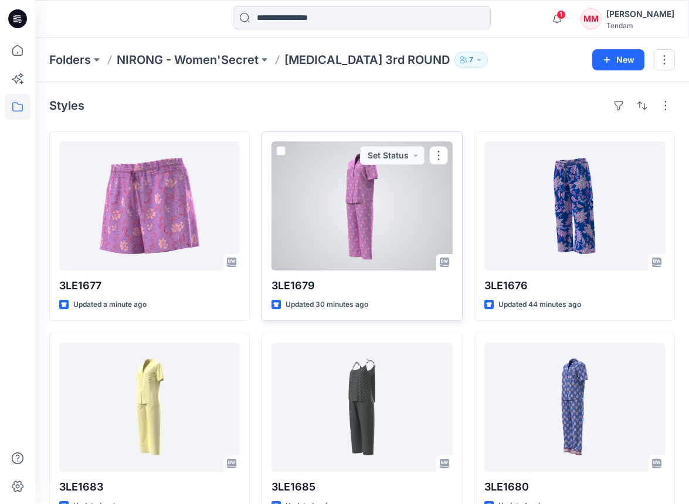
click at [388, 203] on div at bounding box center [362, 205] width 181 height 129
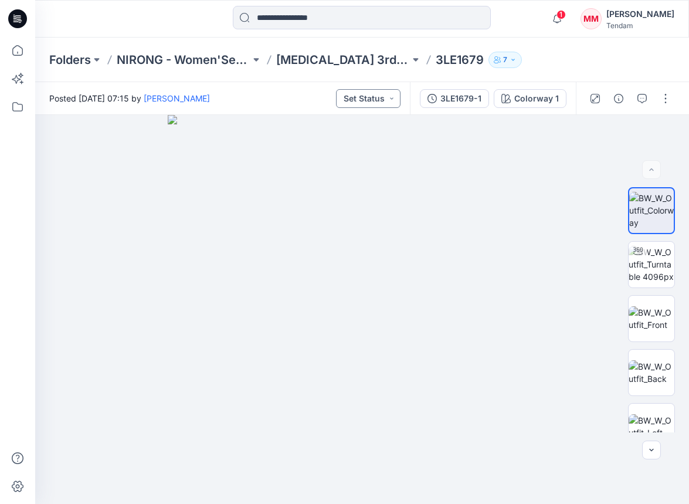
click at [377, 92] on button "Set Status" at bounding box center [368, 98] width 65 height 19
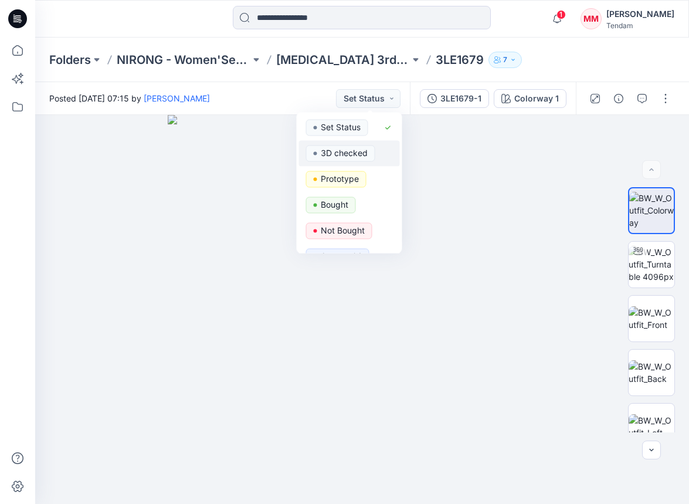
click at [350, 152] on p "3D checked" at bounding box center [344, 152] width 47 height 15
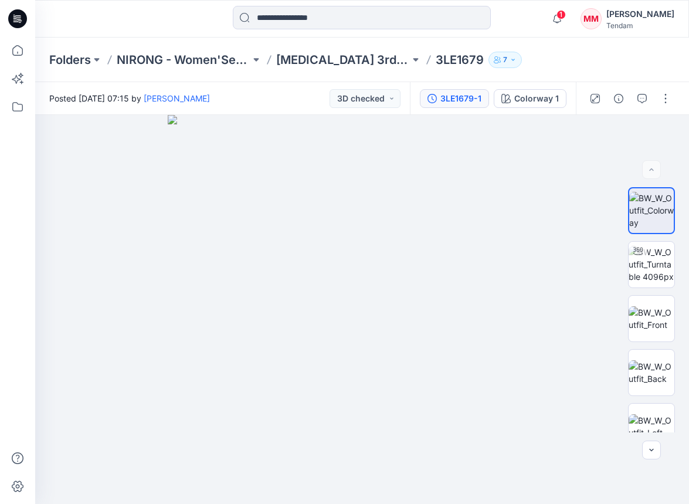
click at [425, 97] on button "3LE1679-1" at bounding box center [454, 98] width 69 height 19
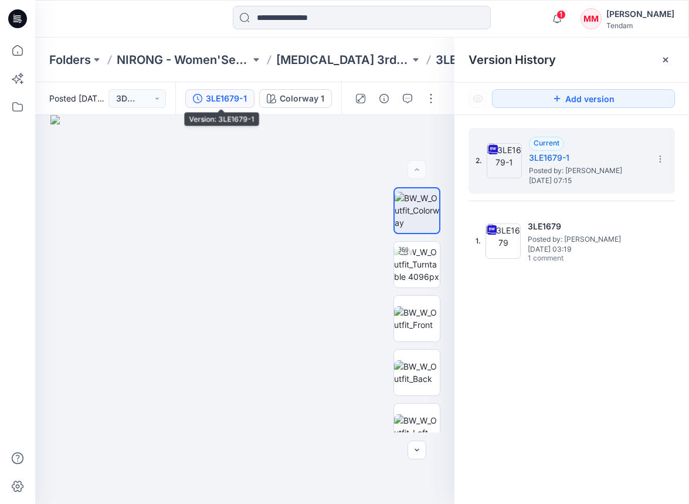
click at [222, 97] on div "3LE1679-1" at bounding box center [226, 98] width 41 height 13
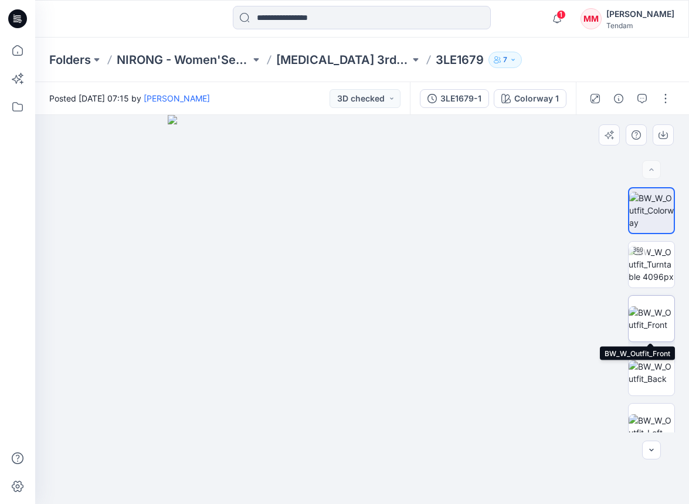
click at [653, 320] on img at bounding box center [652, 318] width 46 height 25
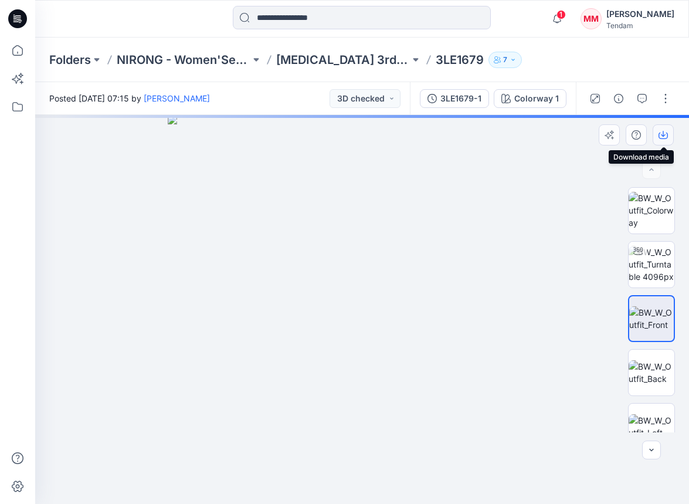
click at [661, 139] on icon "button" at bounding box center [663, 134] width 9 height 9
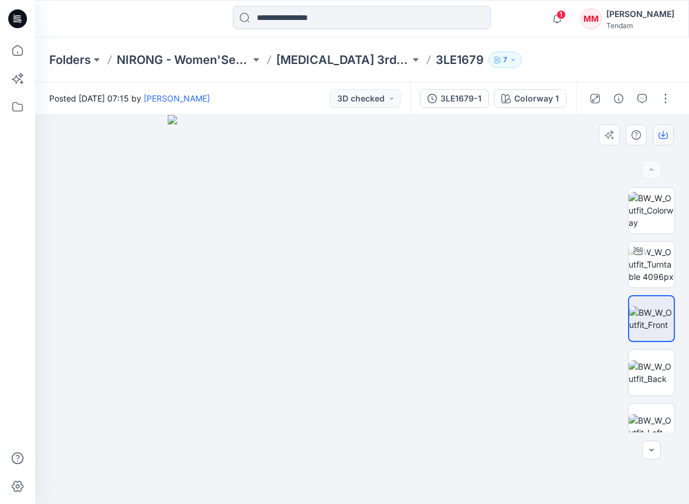
click at [669, 142] on button "button" at bounding box center [663, 134] width 21 height 21
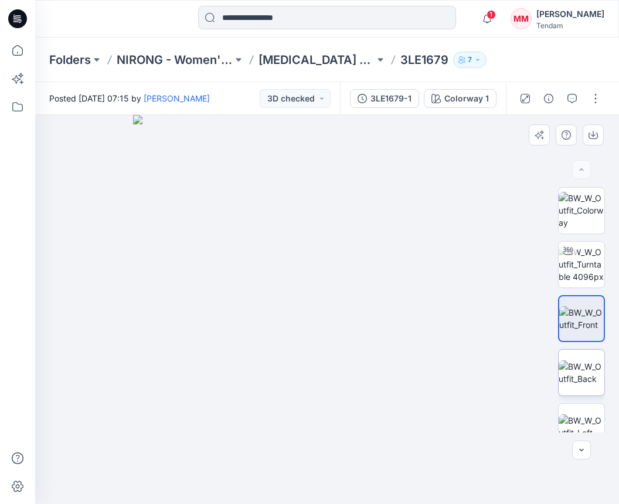
click at [583, 370] on img at bounding box center [582, 372] width 46 height 25
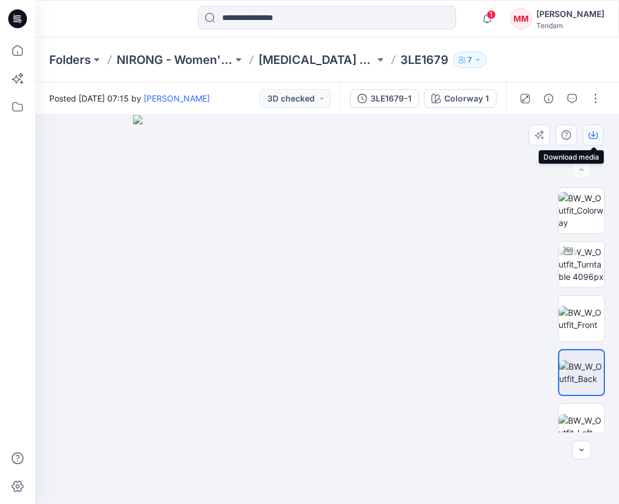
click at [596, 130] on button "button" at bounding box center [593, 134] width 21 height 21
